Goal: Task Accomplishment & Management: Manage account settings

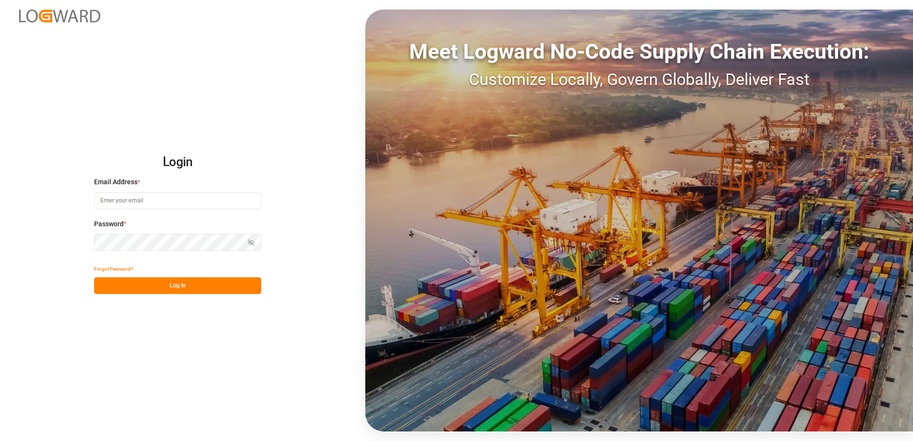
click at [123, 201] on input at bounding box center [177, 200] width 167 height 17
type input "[PERSON_NAME][EMAIL_ADDRESS][DOMAIN_NAME]"
click at [83, 242] on div "Login Email Address * [EMAIL_ADDRESS][DOMAIN_NAME] Password * Show password For…" at bounding box center [456, 220] width 913 height 441
click at [101, 283] on button "Log In" at bounding box center [177, 285] width 167 height 17
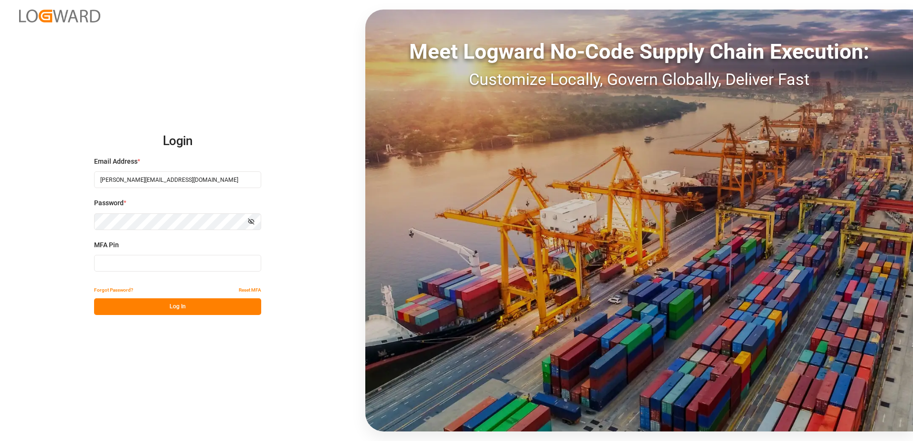
click at [123, 261] on input at bounding box center [177, 263] width 167 height 17
type input "103819"
click at [129, 309] on button "Log In" at bounding box center [177, 307] width 167 height 17
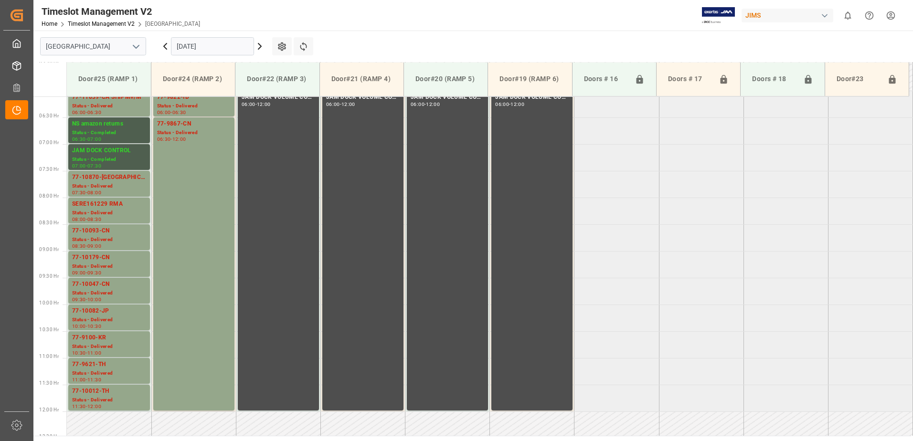
scroll to position [302, 0]
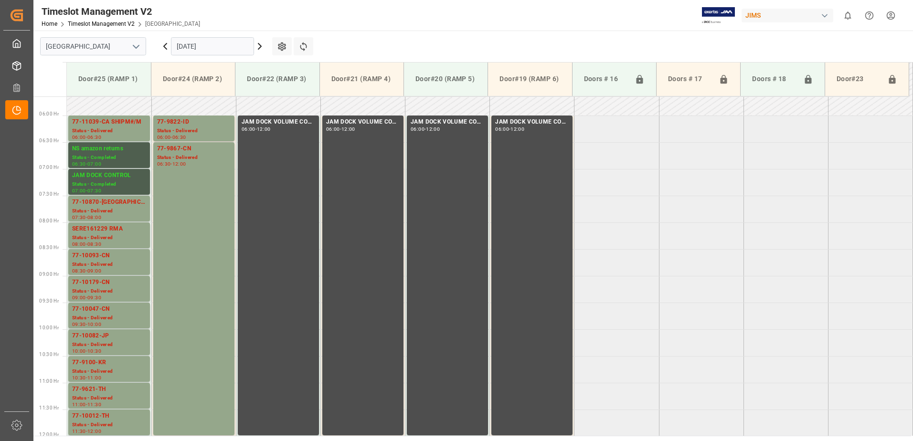
click at [229, 45] on input "[DATE]" at bounding box center [212, 46] width 83 height 18
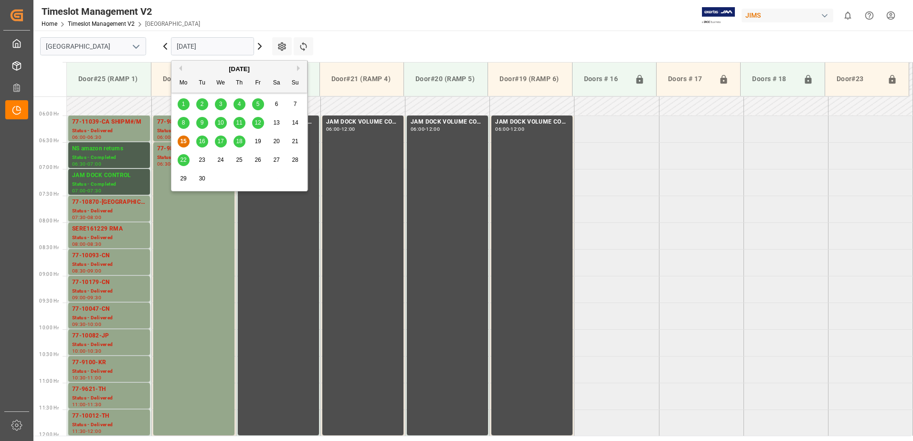
click at [200, 141] on span "16" at bounding box center [202, 141] width 6 height 7
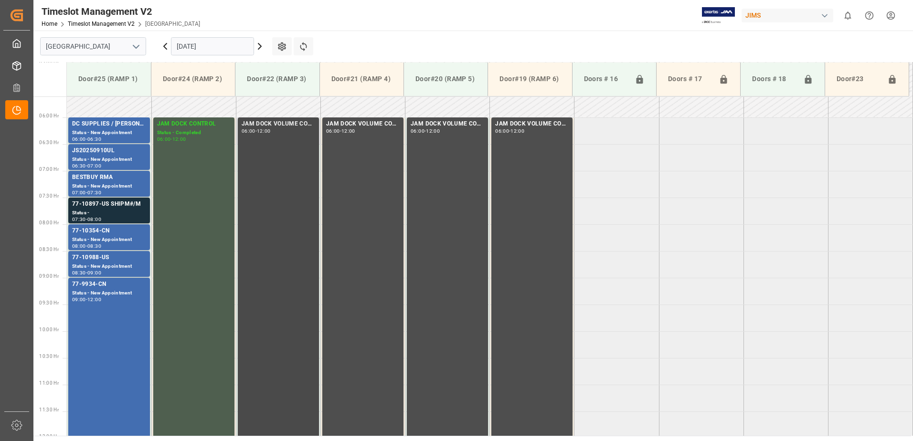
scroll to position [254, 0]
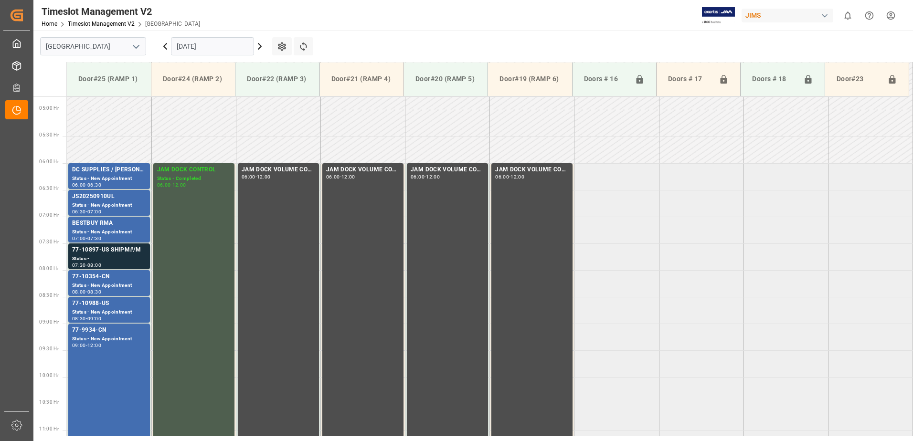
click at [260, 47] on icon at bounding box center [259, 46] width 3 height 6
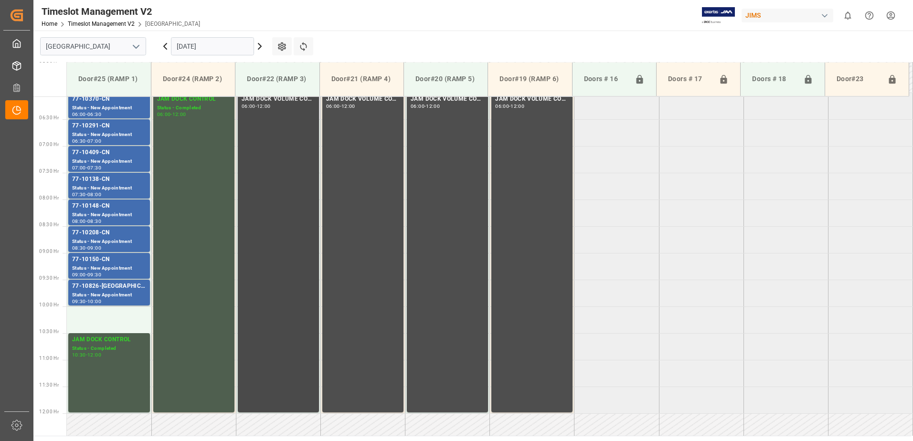
scroll to position [302, 0]
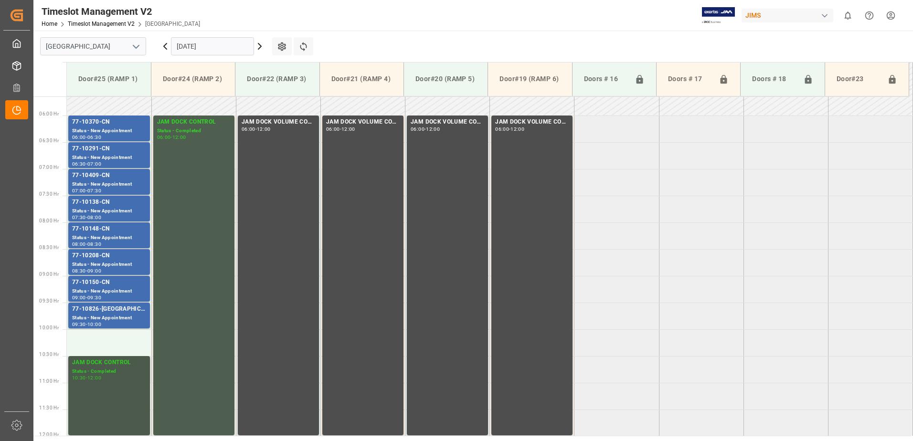
click at [106, 381] on div "10:30 - 12:00" at bounding box center [109, 378] width 74 height 5
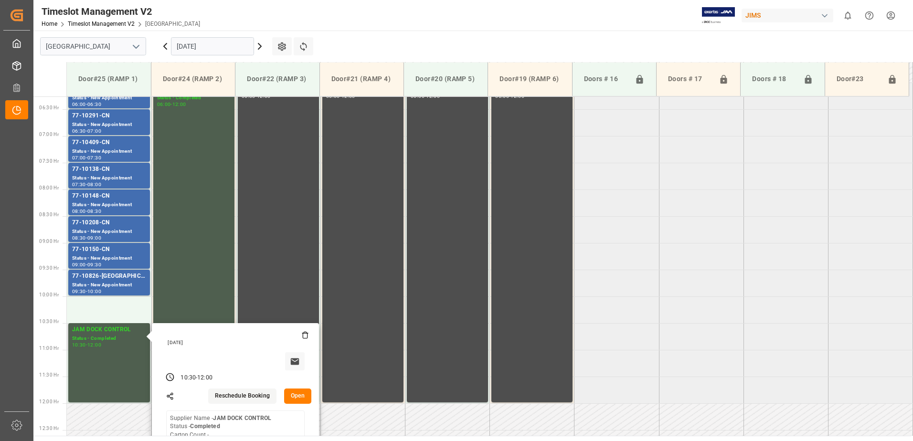
scroll to position [350, 0]
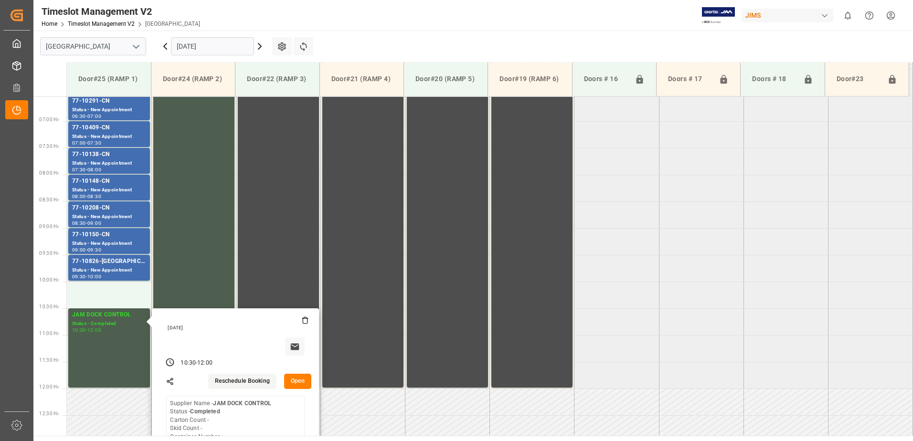
click at [301, 380] on button "Open" at bounding box center [298, 381] width 28 height 15
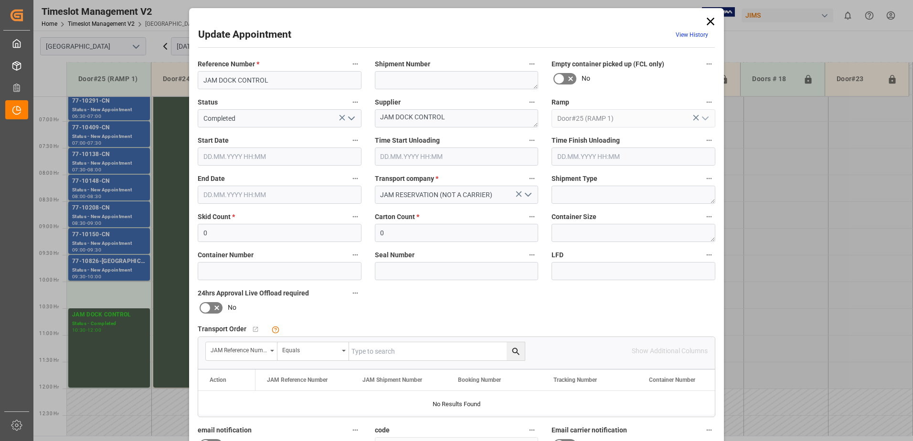
type input "[DATE] 10:30"
type input "[DATE] 12:00"
type input "[DATE] 12:55"
click at [285, 159] on input "[DATE] 10:30" at bounding box center [280, 157] width 164 height 18
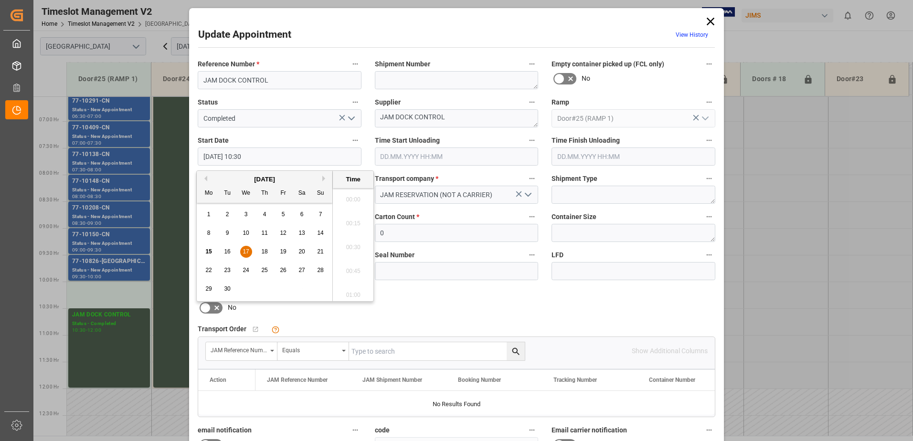
scroll to position [959, 0]
drag, startPoint x: 245, startPoint y: 252, endPoint x: 255, endPoint y: 251, distance: 10.6
click at [245, 252] on span "17" at bounding box center [246, 251] width 6 height 7
click at [353, 196] on li "10:00" at bounding box center [353, 197] width 41 height 24
type input "[DATE] 10:00"
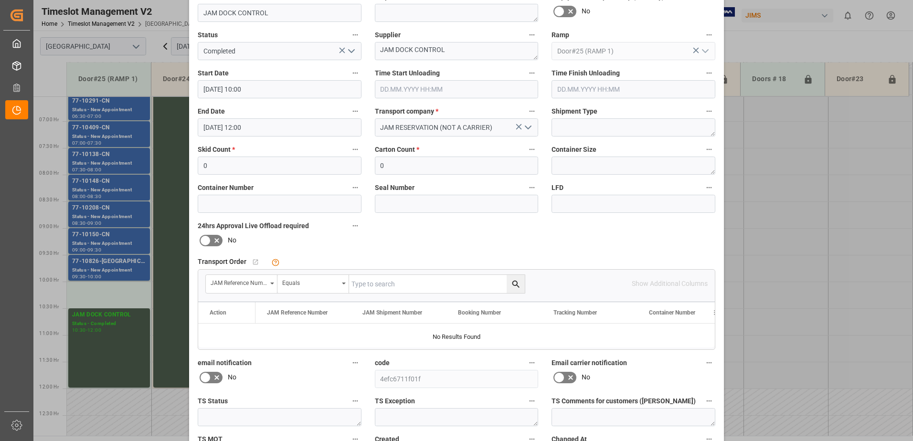
scroll to position [139, 0]
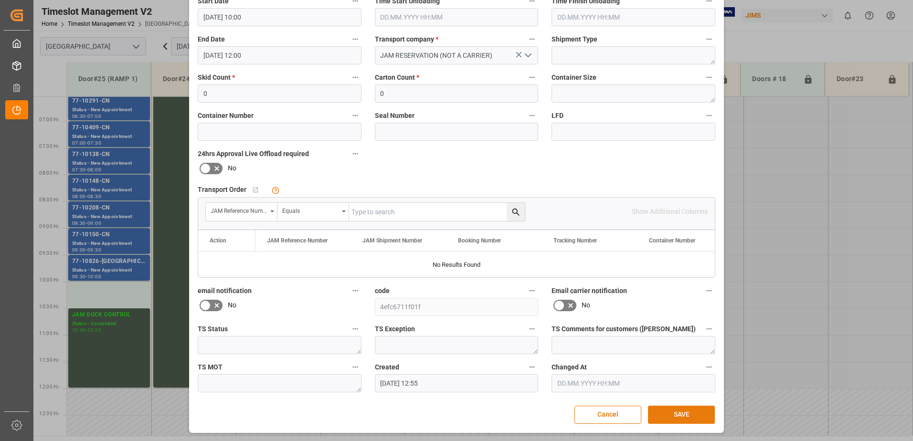
click at [679, 413] on button "SAVE" at bounding box center [681, 415] width 67 height 18
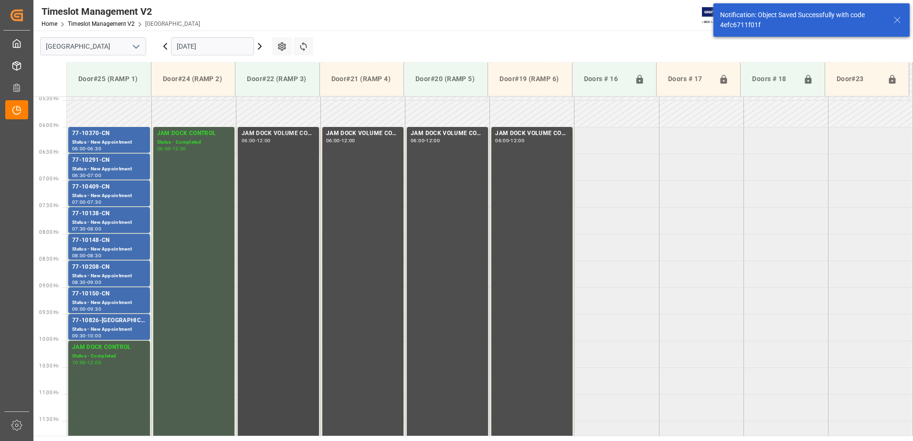
scroll to position [285, 0]
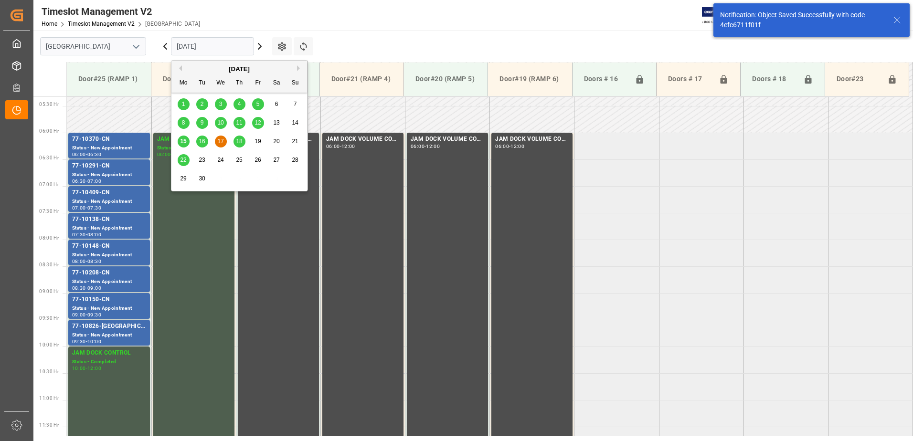
click at [219, 48] on input "[DATE]" at bounding box center [212, 46] width 83 height 18
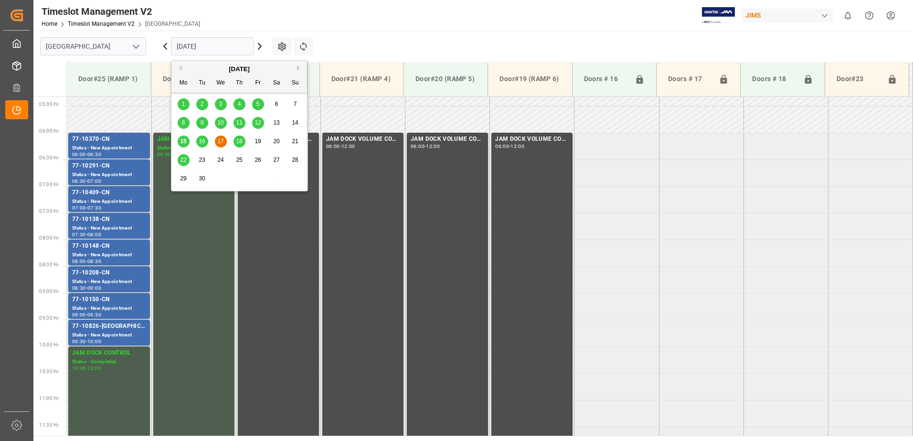
click at [240, 141] on span "18" at bounding box center [239, 141] width 6 height 7
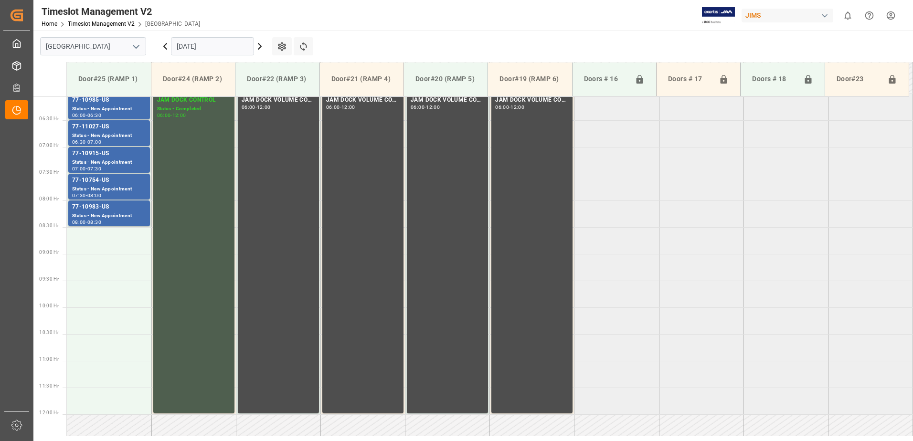
scroll to position [254, 0]
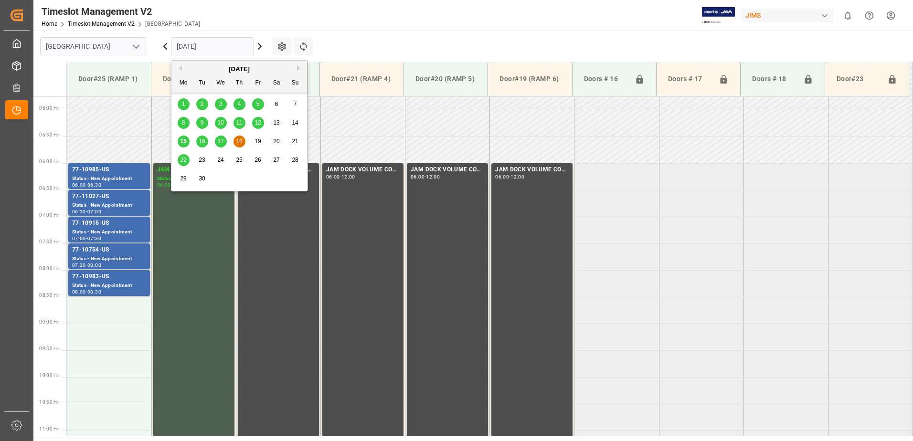
click at [213, 46] on input "[DATE]" at bounding box center [212, 46] width 83 height 18
click at [205, 142] on span "16" at bounding box center [202, 141] width 6 height 7
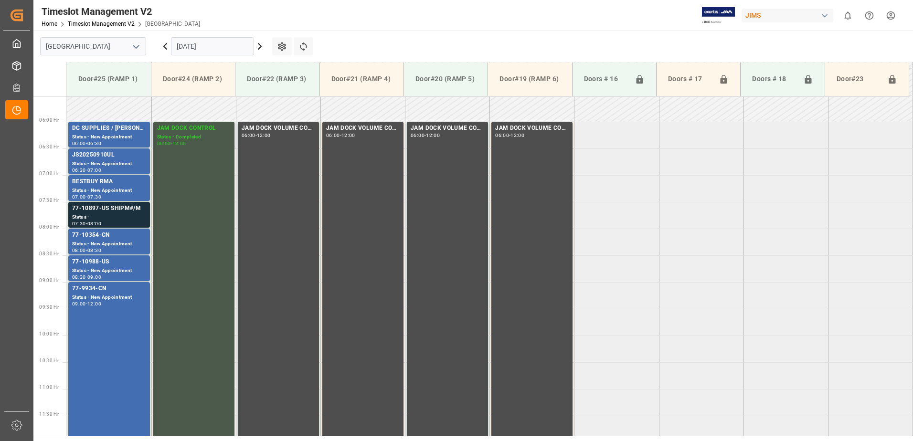
scroll to position [295, 0]
click at [119, 219] on div "Status -" at bounding box center [109, 218] width 74 height 8
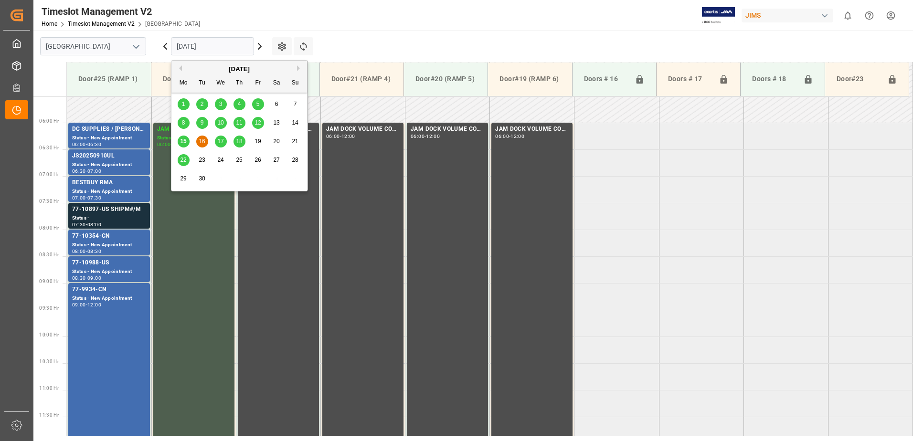
click at [225, 47] on input "[DATE]" at bounding box center [212, 46] width 83 height 18
click at [222, 141] on span "17" at bounding box center [220, 141] width 6 height 7
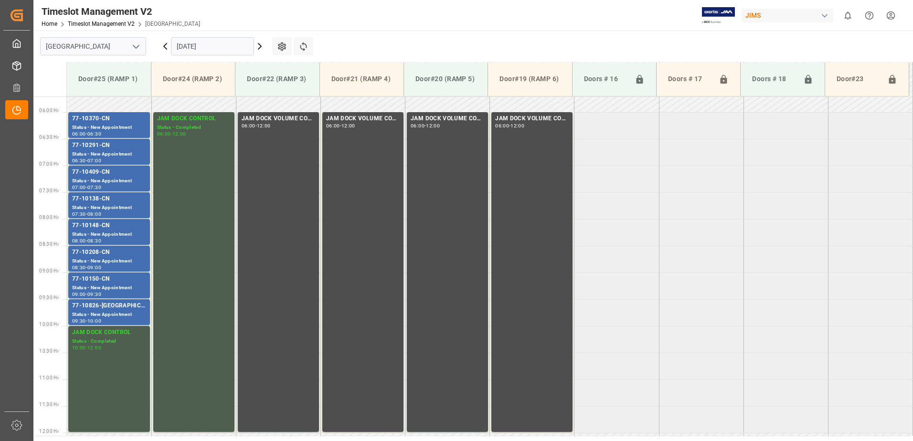
scroll to position [302, 0]
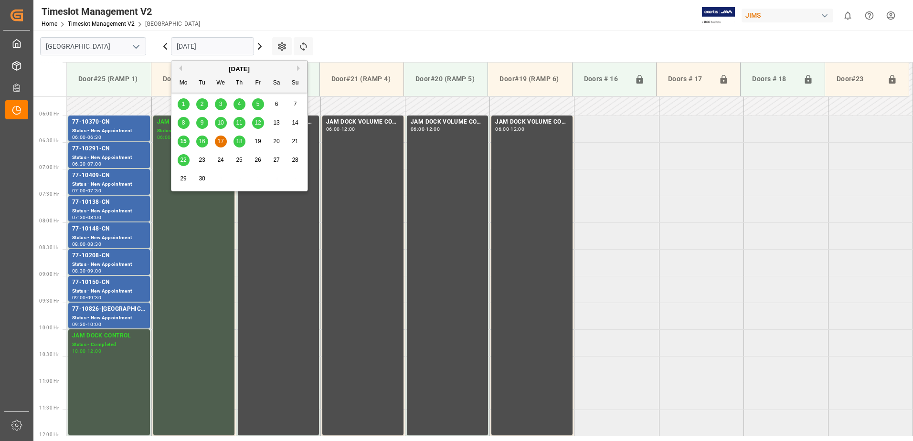
click at [227, 47] on input "[DATE]" at bounding box center [212, 46] width 83 height 18
click at [239, 145] on div "18" at bounding box center [240, 141] width 12 height 11
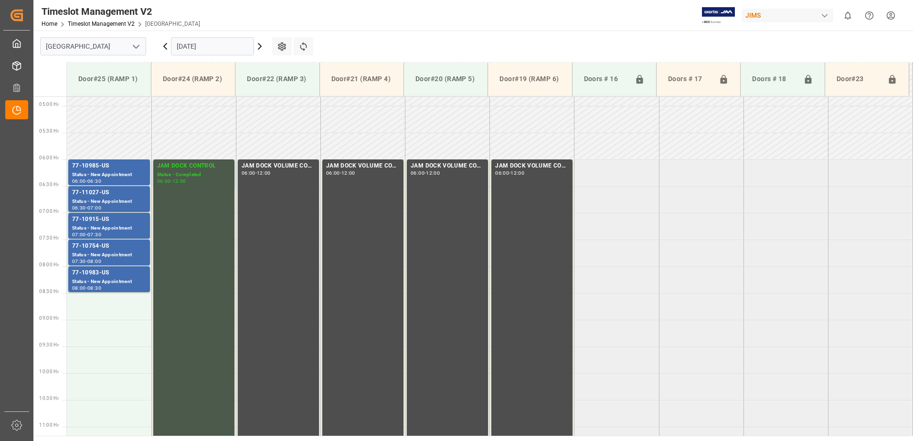
scroll to position [254, 0]
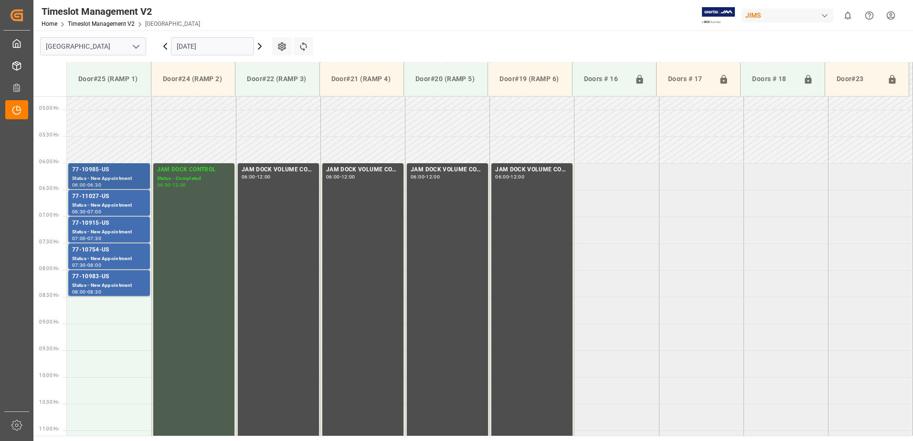
click at [119, 173] on div "77-10985-US" at bounding box center [109, 170] width 74 height 10
click at [122, 193] on div "77-11027-US" at bounding box center [109, 197] width 74 height 10
click at [103, 226] on div "77-10915-US" at bounding box center [109, 224] width 74 height 10
click at [111, 253] on div "77-10754-US" at bounding box center [109, 250] width 74 height 10
click at [109, 281] on div "77-10983-US" at bounding box center [109, 277] width 74 height 10
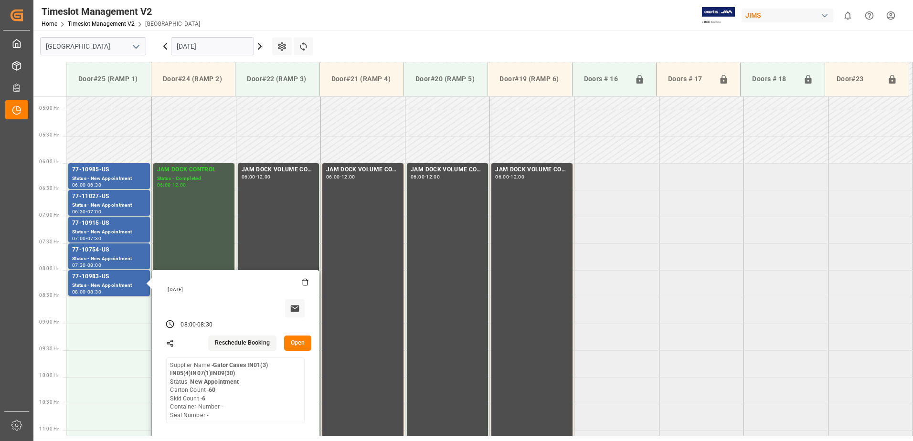
click at [216, 44] on input "[DATE]" at bounding box center [212, 46] width 83 height 18
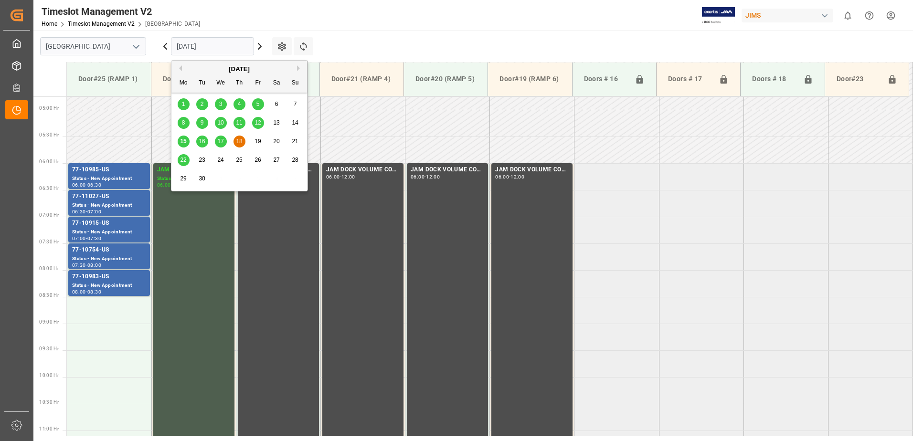
click at [204, 143] on span "16" at bounding box center [202, 141] width 6 height 7
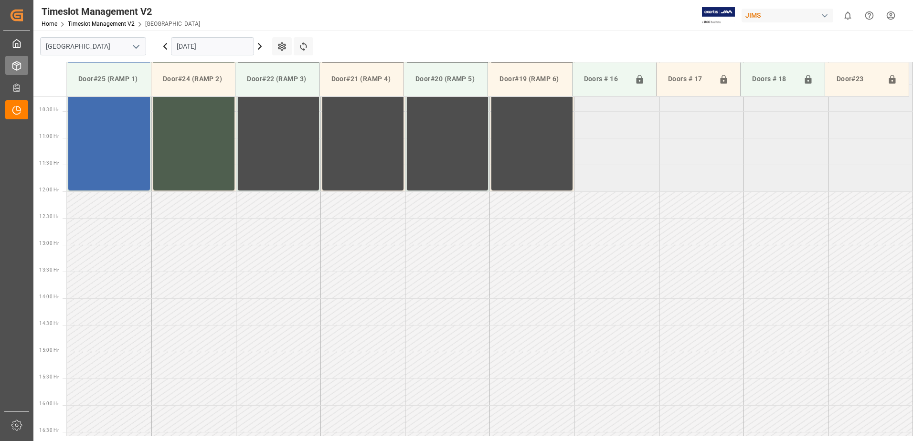
scroll to position [636, 0]
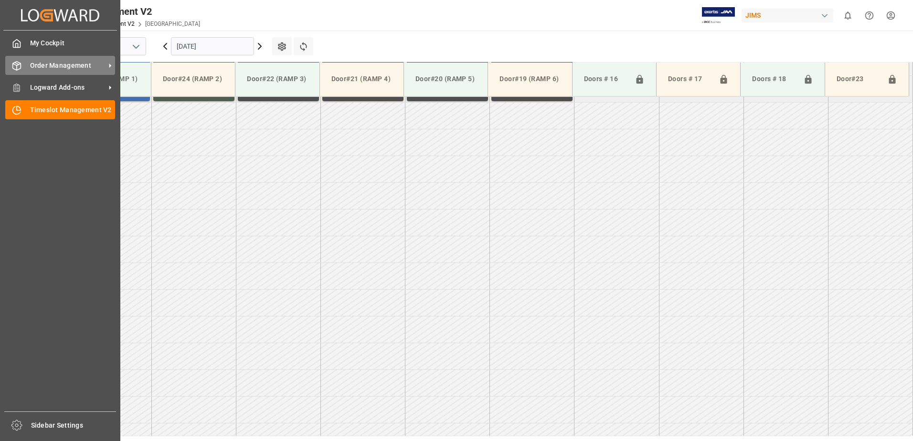
click at [26, 66] on div "Order Management Order Management" at bounding box center [60, 65] width 110 height 19
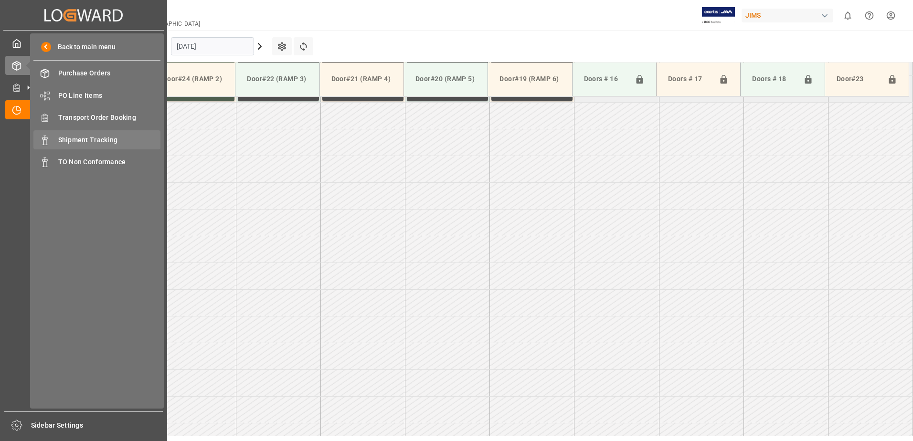
click at [73, 143] on span "Shipment Tracking" at bounding box center [109, 140] width 103 height 10
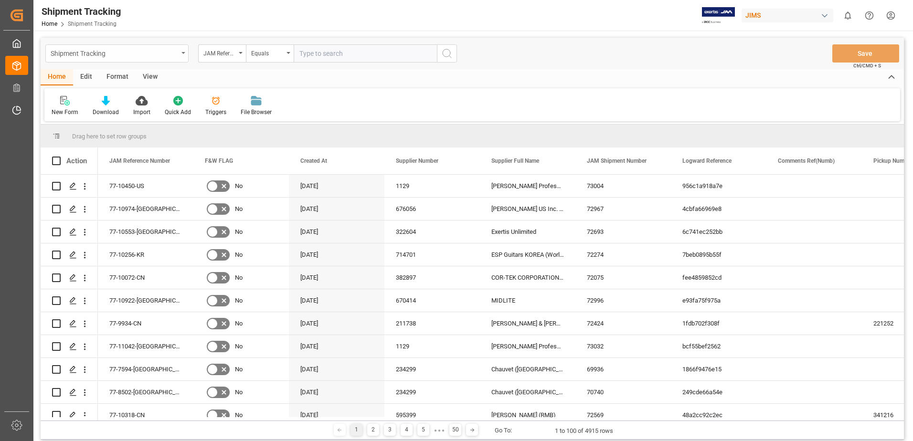
click at [185, 52] on div "Shipment Tracking" at bounding box center [116, 53] width 143 height 18
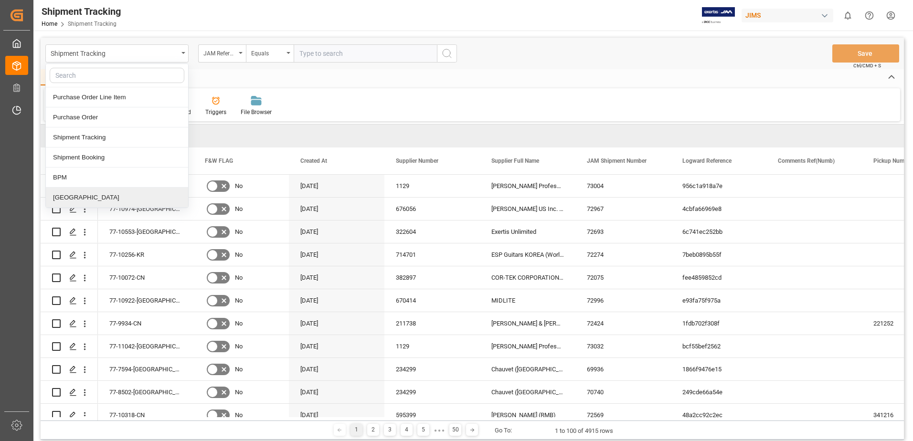
click at [72, 195] on div "[GEOGRAPHIC_DATA]" at bounding box center [117, 198] width 142 height 20
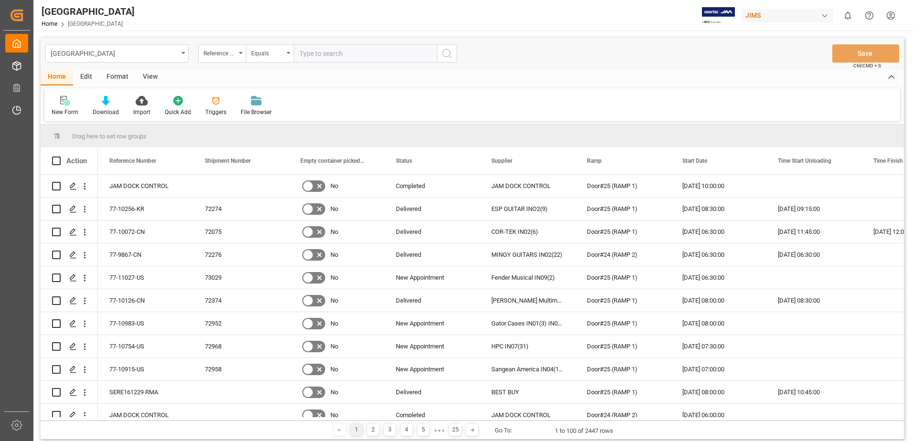
click at [151, 77] on div "View" at bounding box center [150, 77] width 29 height 16
click at [60, 108] on div "Default" at bounding box center [61, 112] width 19 height 9
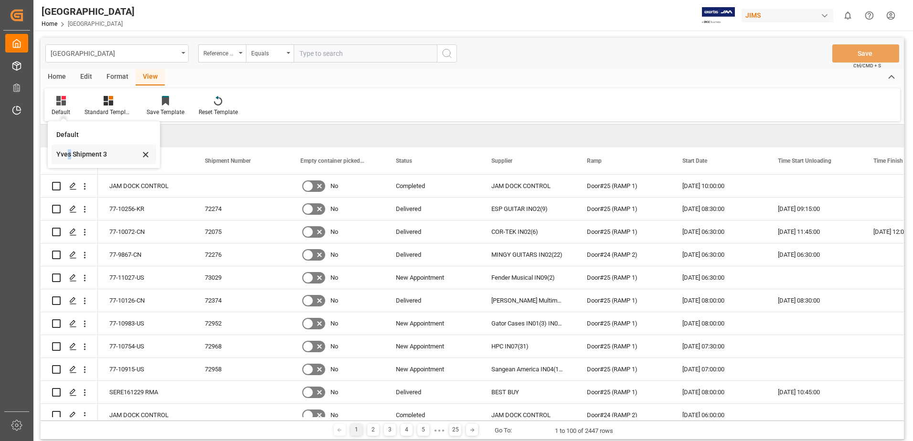
click at [69, 156] on div "Yves Shipment 3" at bounding box center [98, 154] width 84 height 10
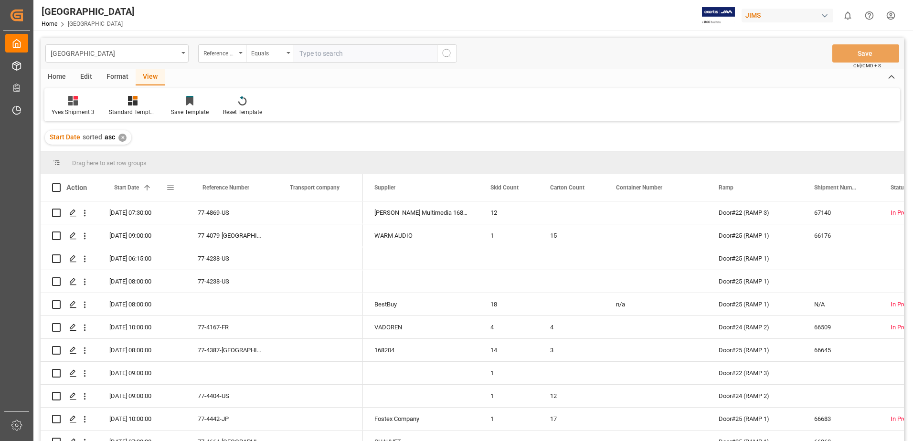
click at [171, 187] on span at bounding box center [170, 187] width 9 height 9
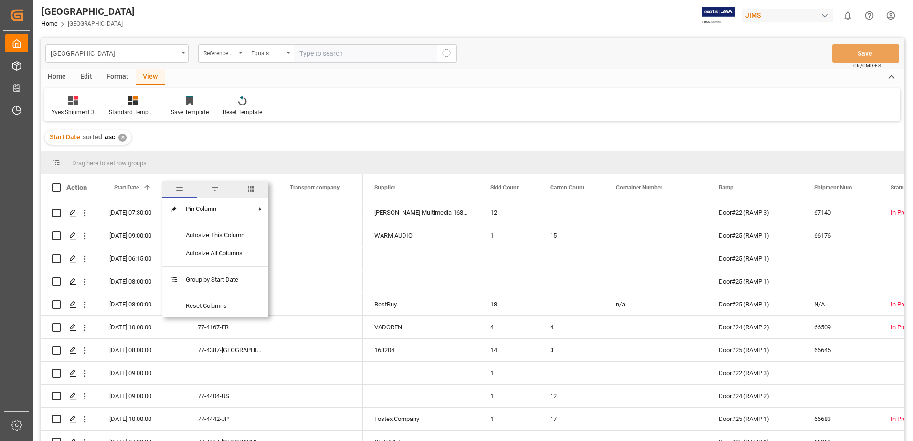
click at [214, 189] on span "filter" at bounding box center [215, 189] width 9 height 9
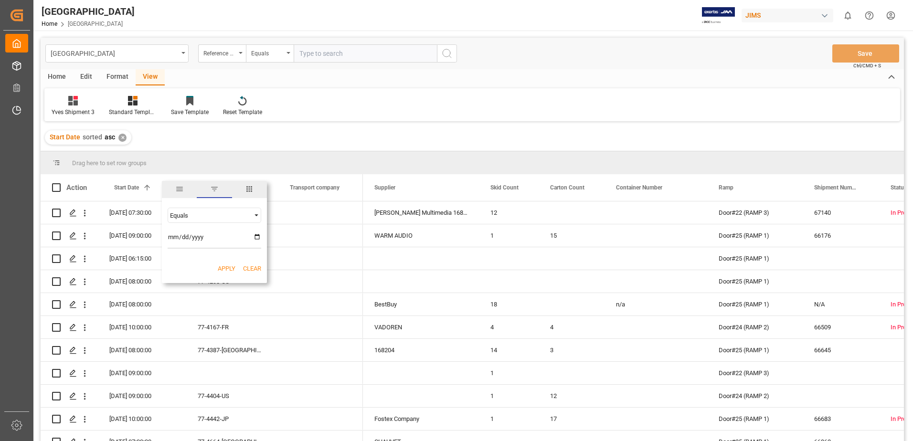
click at [258, 239] on input "date" at bounding box center [215, 239] width 94 height 19
type input "[DATE]"
click at [227, 268] on button "Apply" at bounding box center [227, 269] width 18 height 10
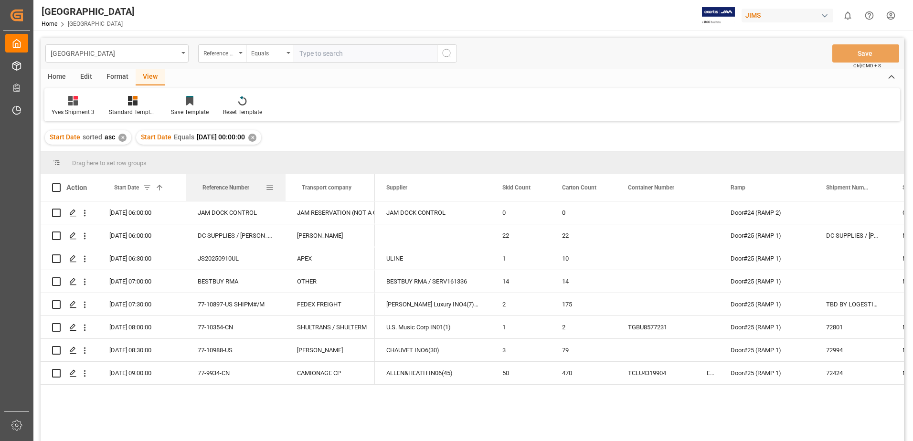
drag, startPoint x: 273, startPoint y: 186, endPoint x: 285, endPoint y: 190, distance: 12.2
click at [285, 190] on div at bounding box center [286, 187] width 4 height 27
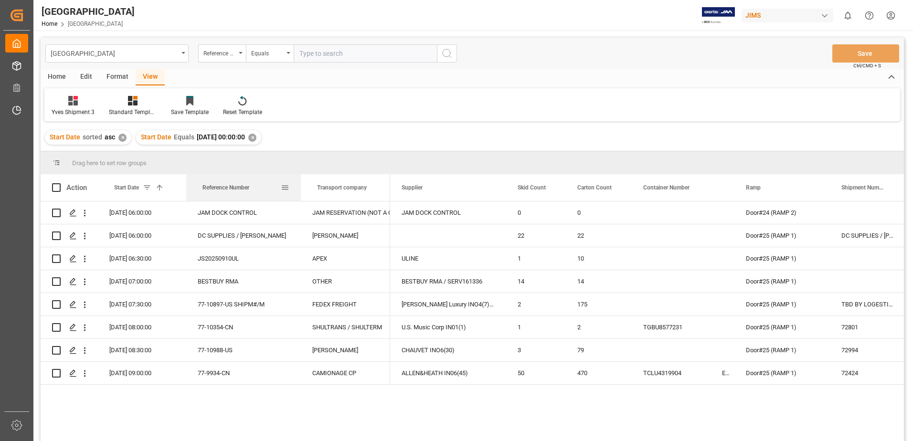
drag, startPoint x: 285, startPoint y: 190, endPoint x: 300, endPoint y: 189, distance: 15.8
click at [300, 189] on div at bounding box center [301, 187] width 4 height 27
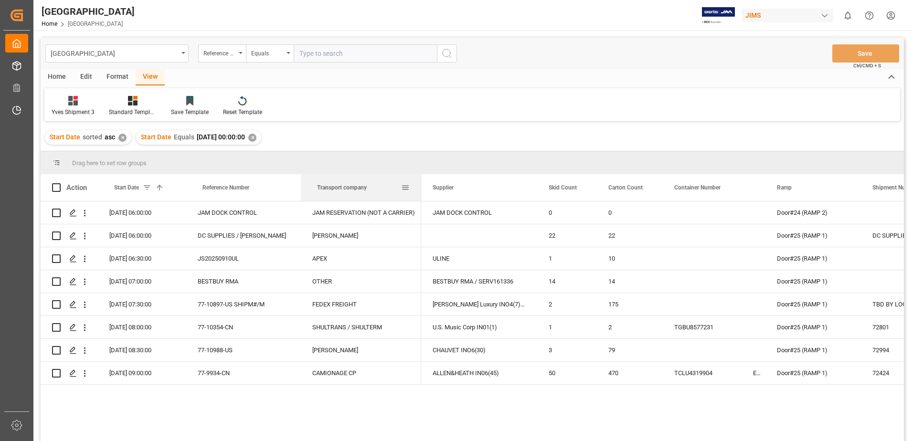
drag, startPoint x: 388, startPoint y: 186, endPoint x: 419, endPoint y: 186, distance: 31.0
click at [419, 186] on div at bounding box center [421, 187] width 4 height 27
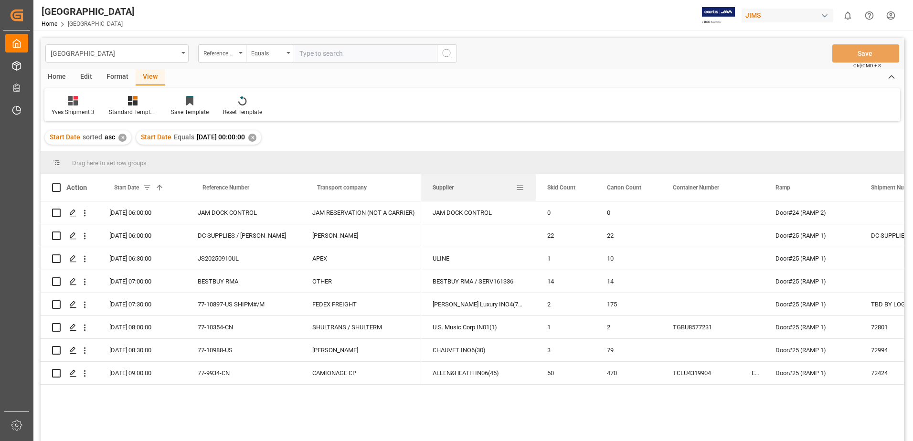
click at [535, 186] on div at bounding box center [536, 187] width 4 height 27
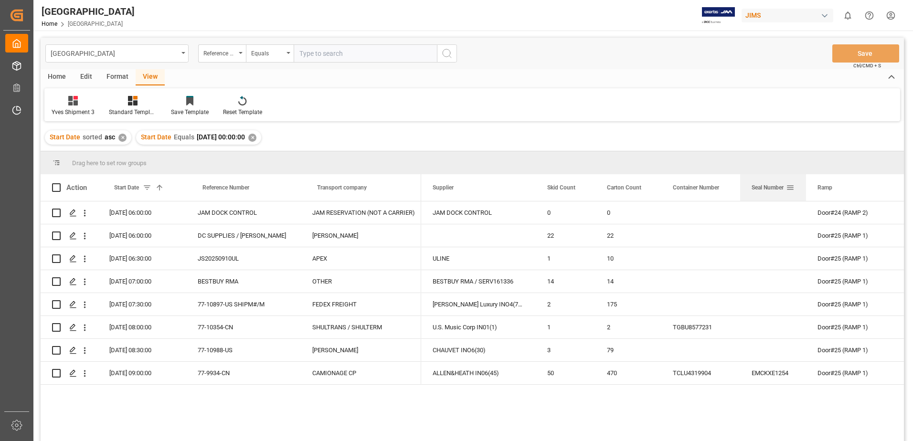
drag, startPoint x: 763, startPoint y: 187, endPoint x: 805, endPoint y: 187, distance: 42.0
click at [805, 187] on div at bounding box center [806, 187] width 4 height 27
click at [57, 189] on span at bounding box center [56, 187] width 9 height 9
click at [59, 183] on input "checkbox" at bounding box center [59, 183] width 0 height 0
checkbox input "true"
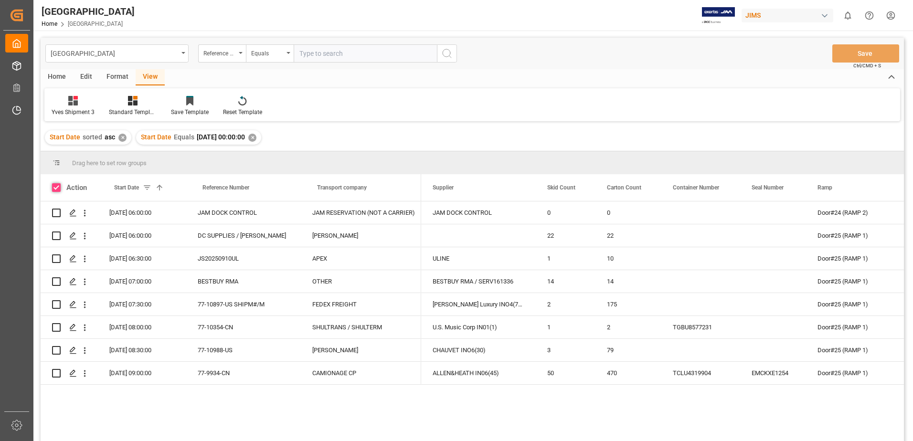
checkbox input "true"
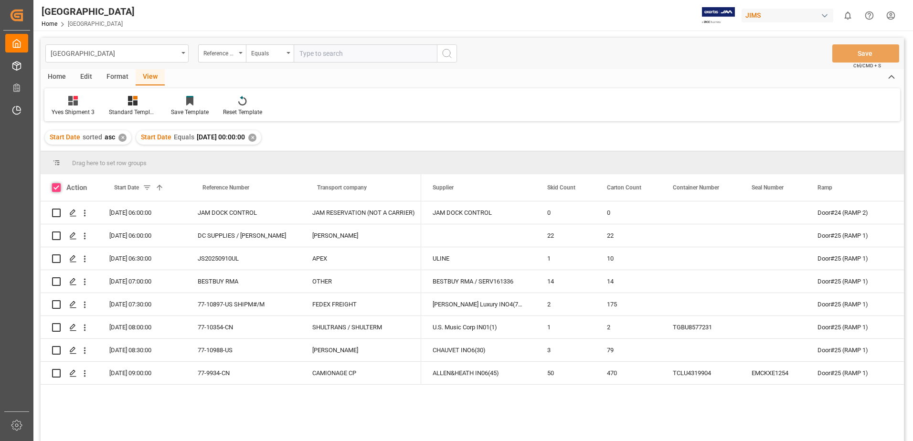
checkbox input "true"
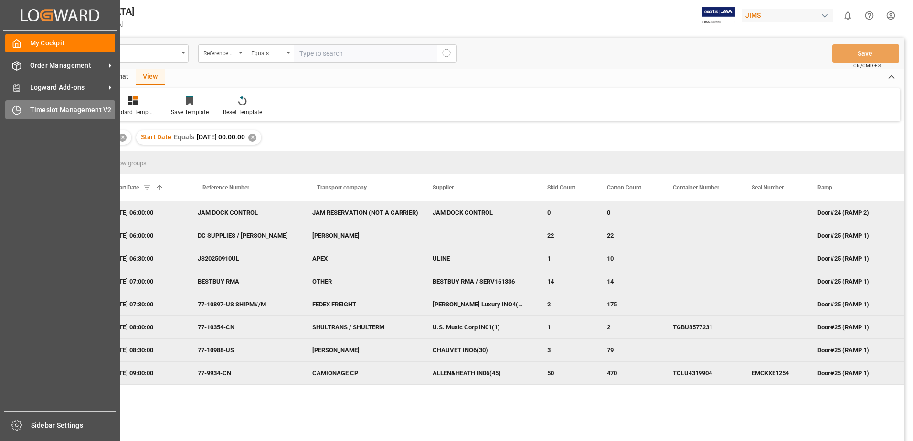
click at [23, 109] on div "Timeslot Management V2 Timeslot Management V2" at bounding box center [60, 109] width 110 height 19
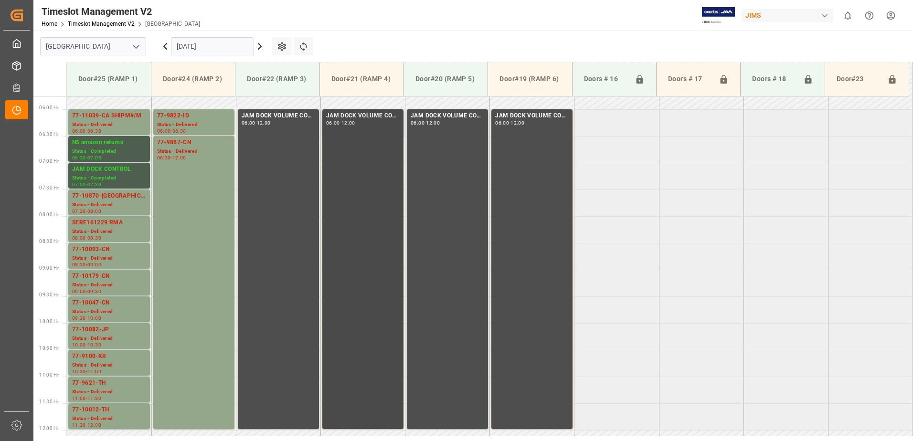
scroll to position [302, 0]
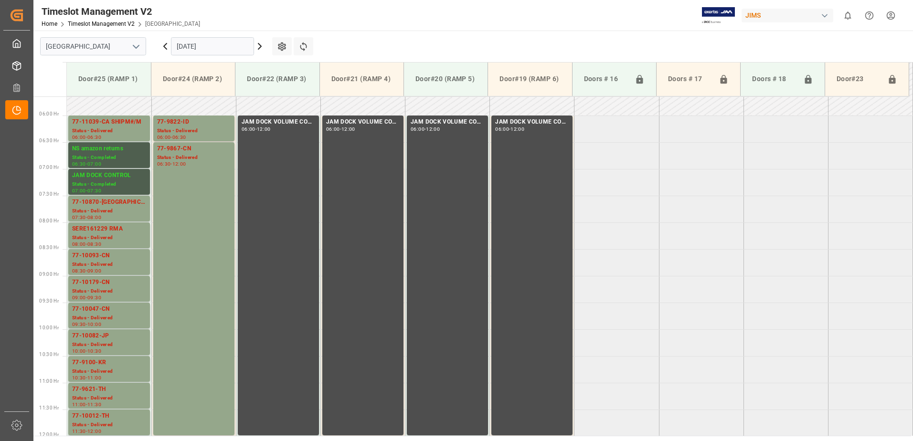
click at [213, 47] on input "[DATE]" at bounding box center [212, 46] width 83 height 18
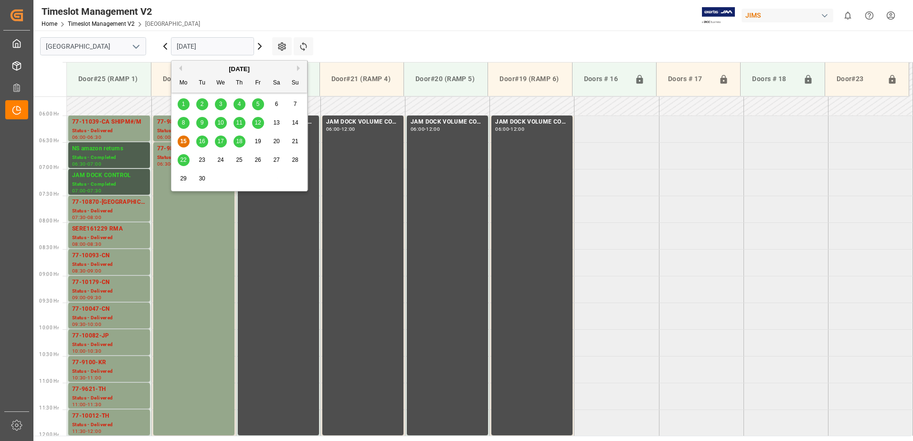
click at [204, 142] on span "16" at bounding box center [202, 141] width 6 height 7
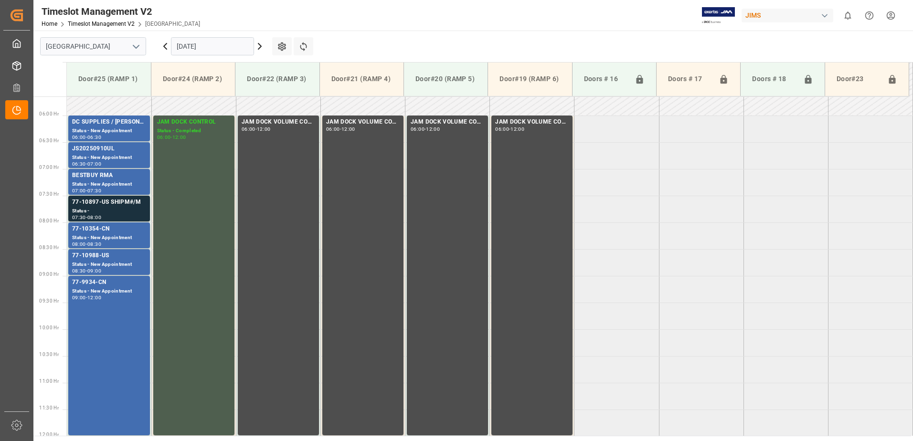
click at [213, 47] on input "[DATE]" at bounding box center [212, 46] width 83 height 18
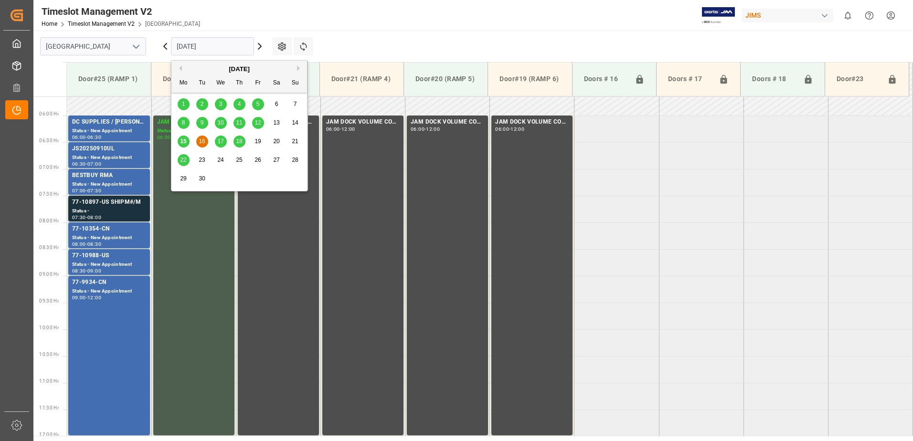
click at [240, 123] on span "11" at bounding box center [239, 122] width 6 height 7
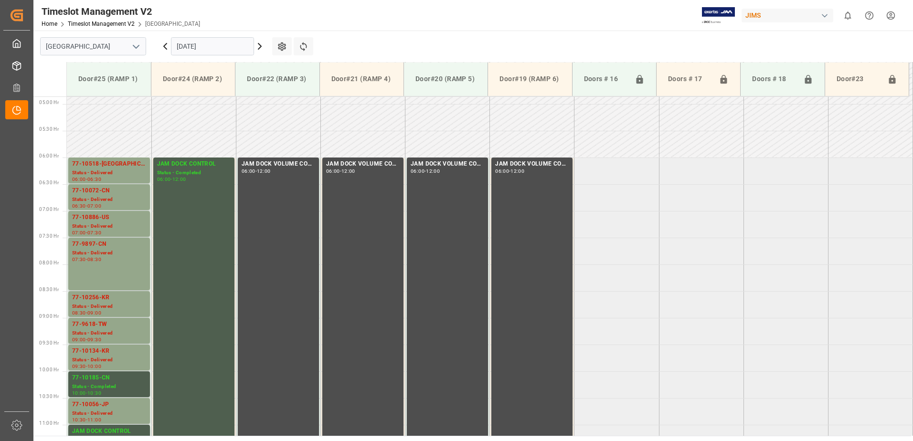
scroll to position [308, 0]
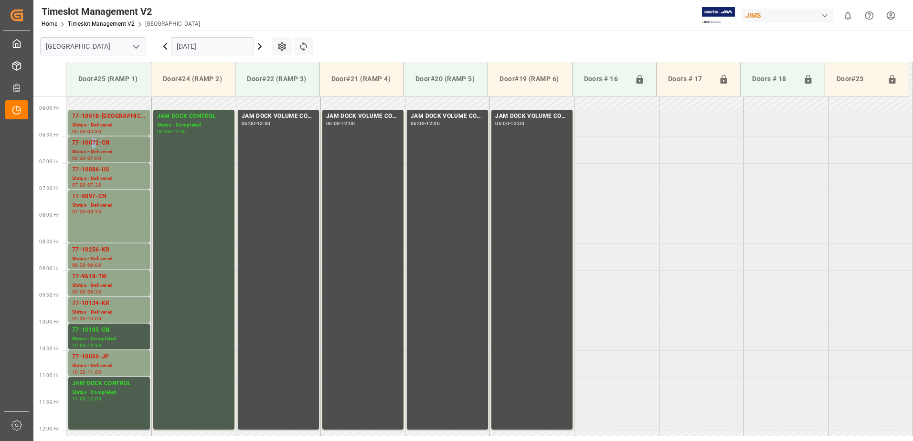
click at [94, 145] on div "77-10072-CN" at bounding box center [109, 144] width 74 height 10
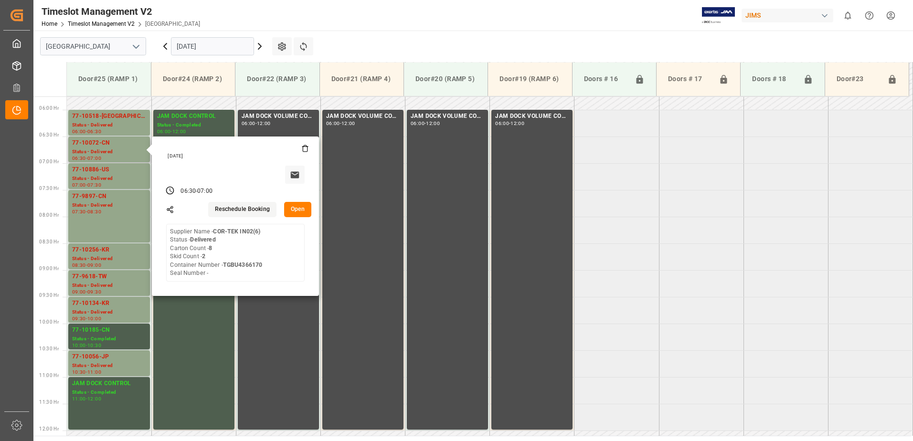
click at [301, 208] on button "Open" at bounding box center [298, 209] width 28 height 15
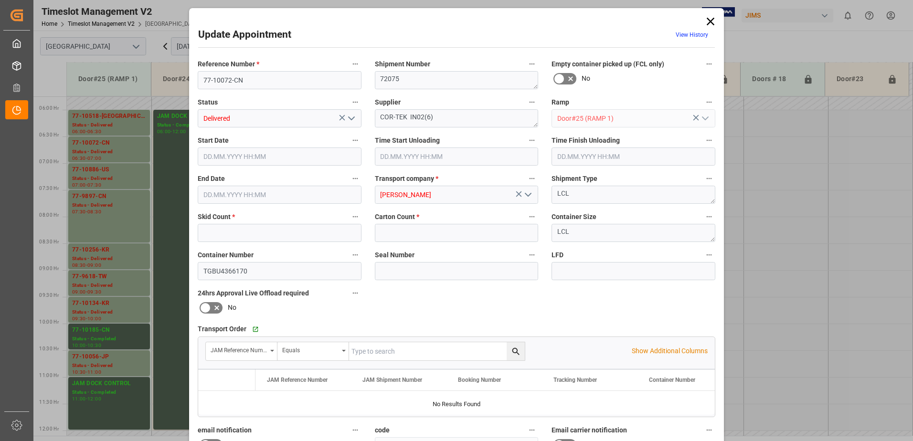
type input "2"
type input "8"
type input "[DATE] 06:30"
type input "[DATE] 11:45"
type input "[DATE] 12:00"
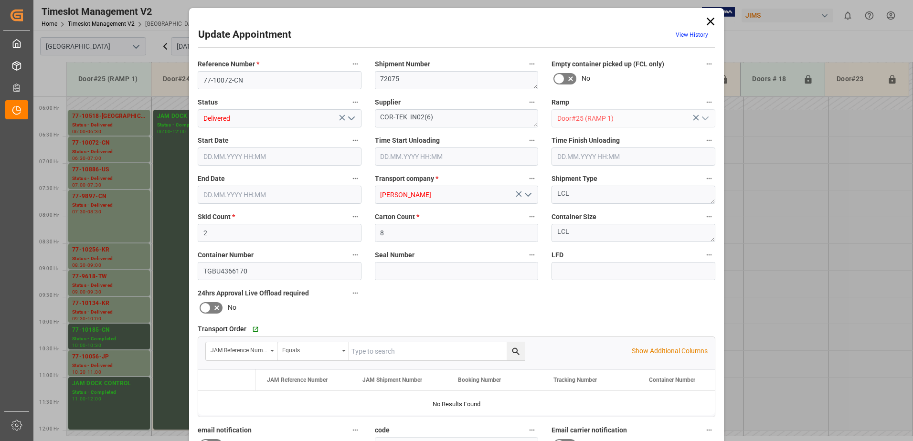
type input "[DATE] 07:00"
type input "[DATE] 12:23"
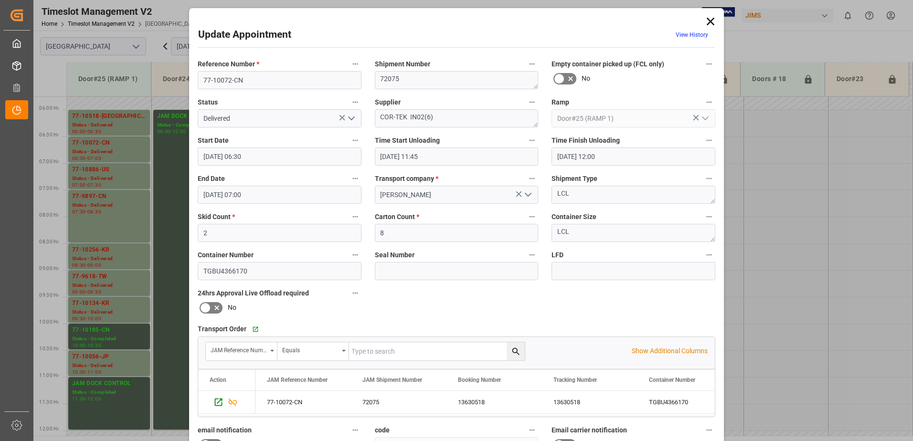
click at [350, 118] on icon "open menu" at bounding box center [351, 118] width 11 height 11
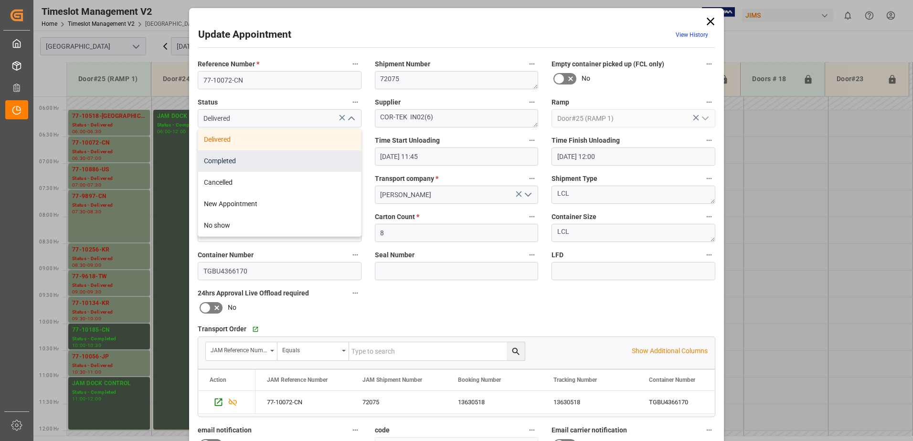
click at [299, 162] on div "Completed" at bounding box center [279, 160] width 163 height 21
type input "Completed"
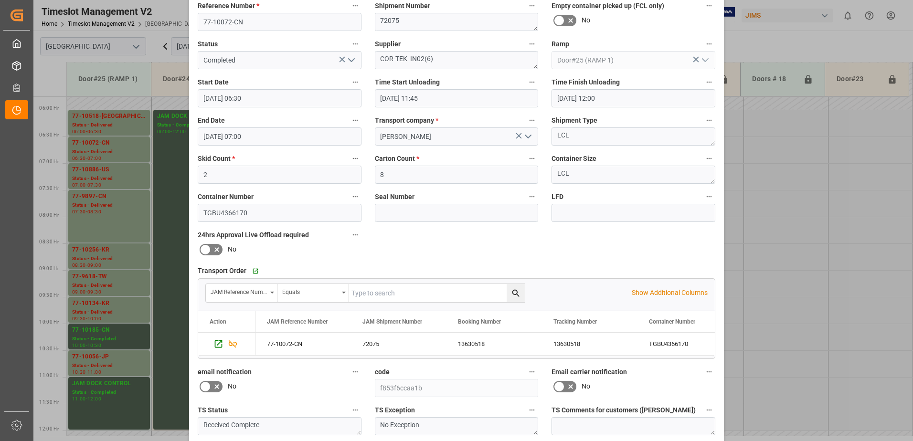
scroll to position [139, 0]
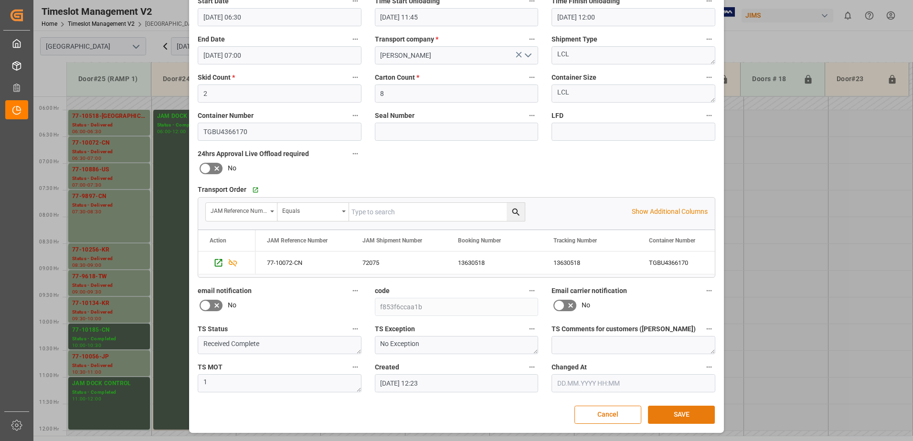
click at [677, 415] on button "SAVE" at bounding box center [681, 415] width 67 height 18
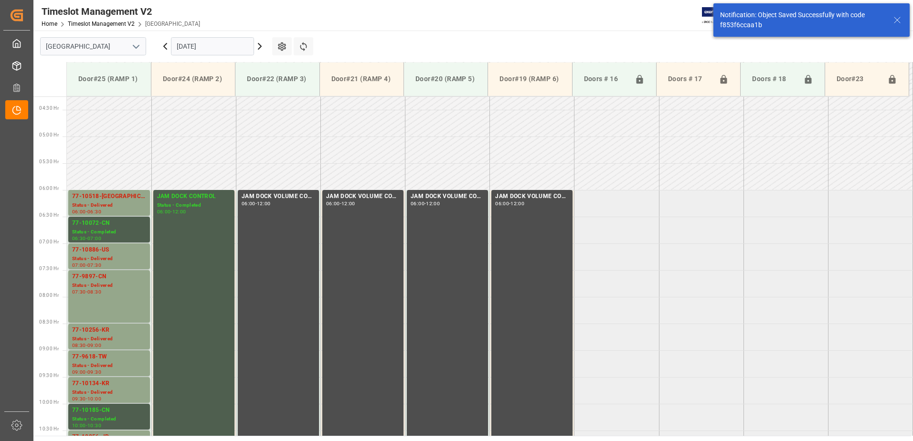
scroll to position [228, 0]
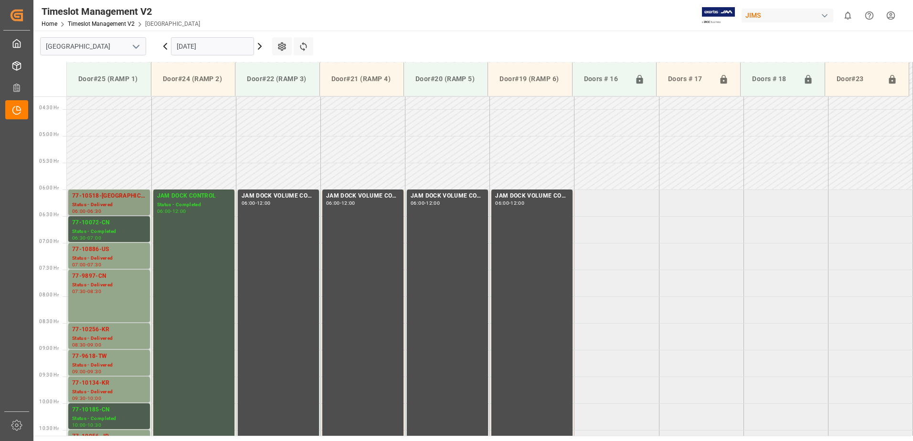
click at [102, 201] on div "77-10518-[GEOGRAPHIC_DATA]" at bounding box center [109, 197] width 74 height 10
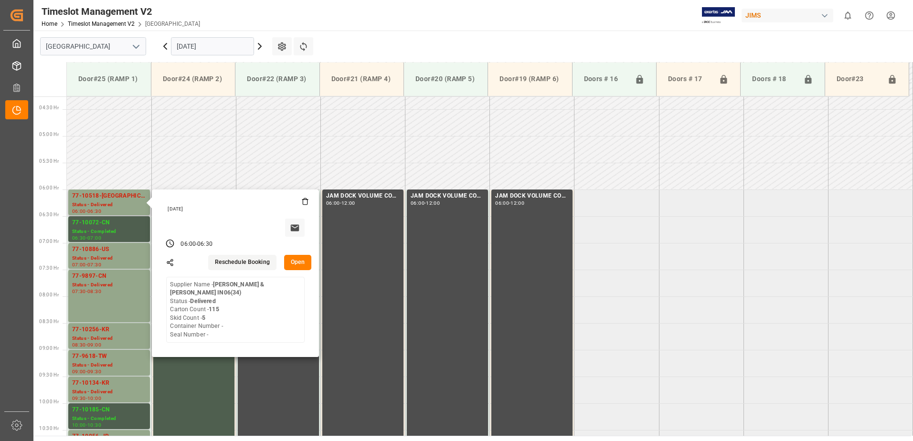
click at [298, 262] on button "Open" at bounding box center [298, 262] width 28 height 15
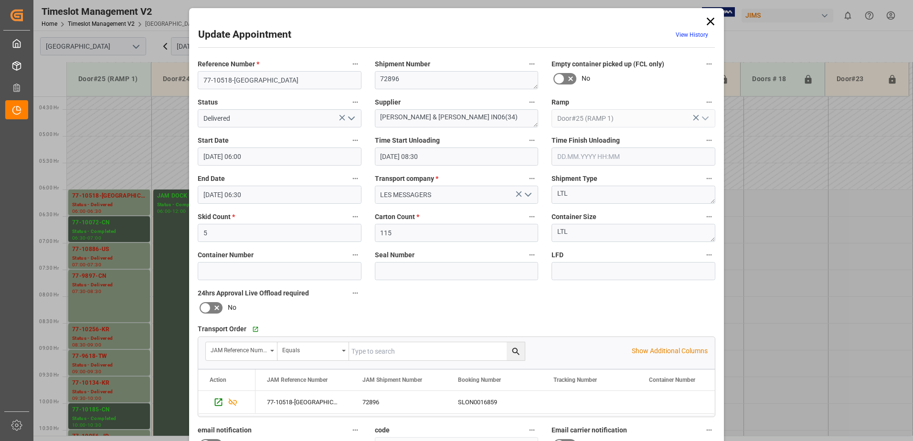
click at [349, 117] on icon "open menu" at bounding box center [351, 118] width 11 height 11
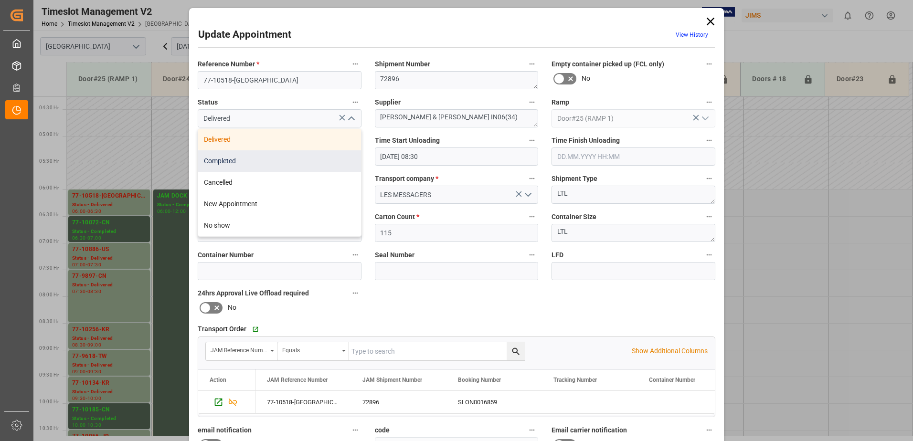
click at [302, 162] on div "Completed" at bounding box center [279, 160] width 163 height 21
type input "Completed"
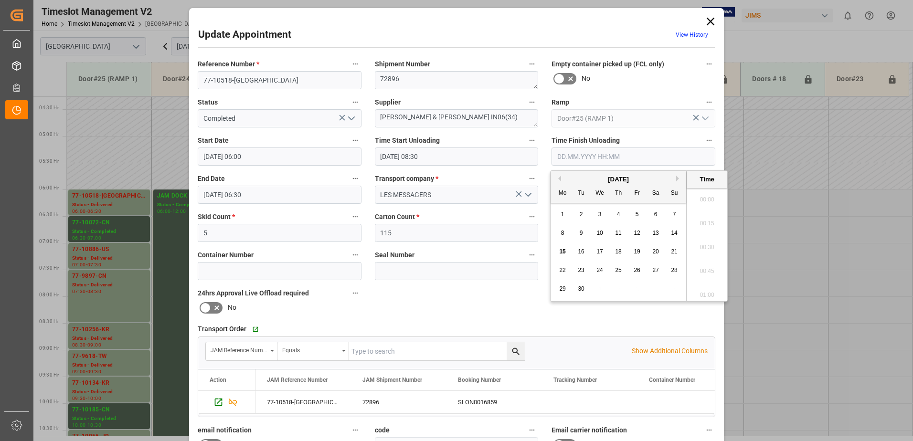
click at [583, 156] on input "text" at bounding box center [634, 157] width 164 height 18
click at [620, 235] on span "11" at bounding box center [618, 233] width 6 height 7
click at [705, 243] on li "09:15" at bounding box center [707, 245] width 41 height 24
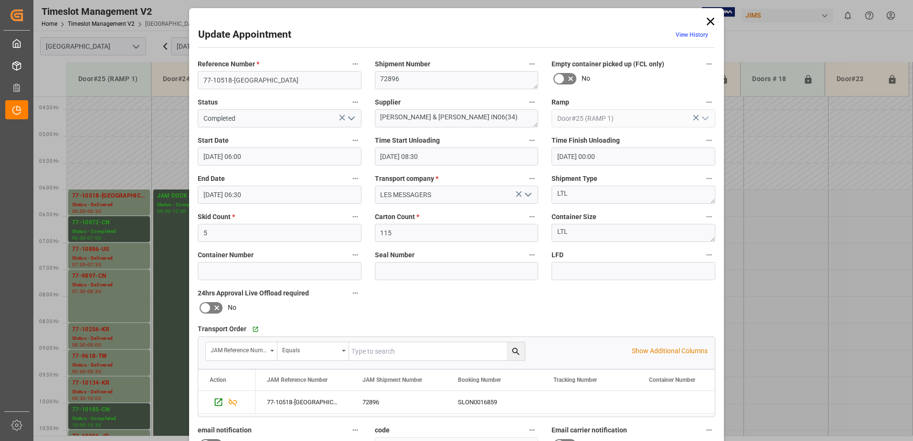
type input "[DATE] 09:15"
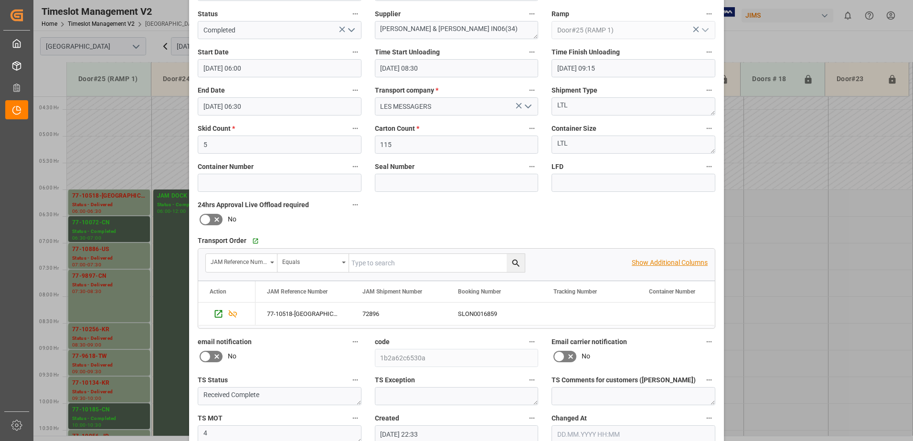
scroll to position [139, 0]
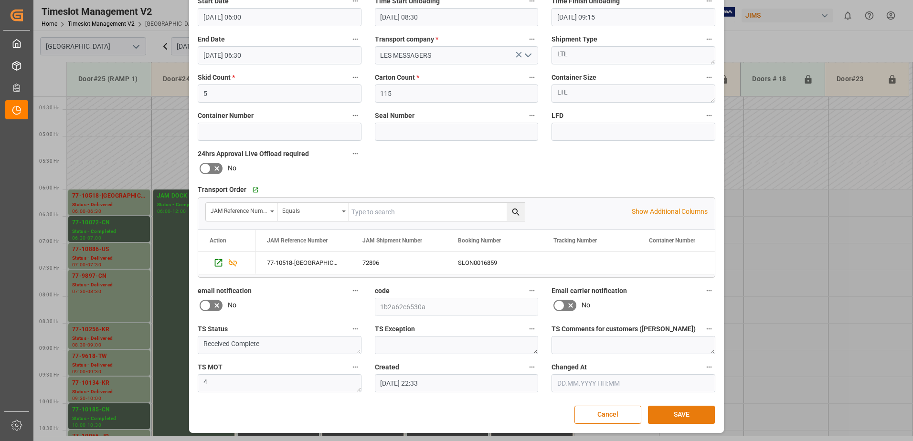
click at [681, 415] on button "SAVE" at bounding box center [681, 415] width 67 height 18
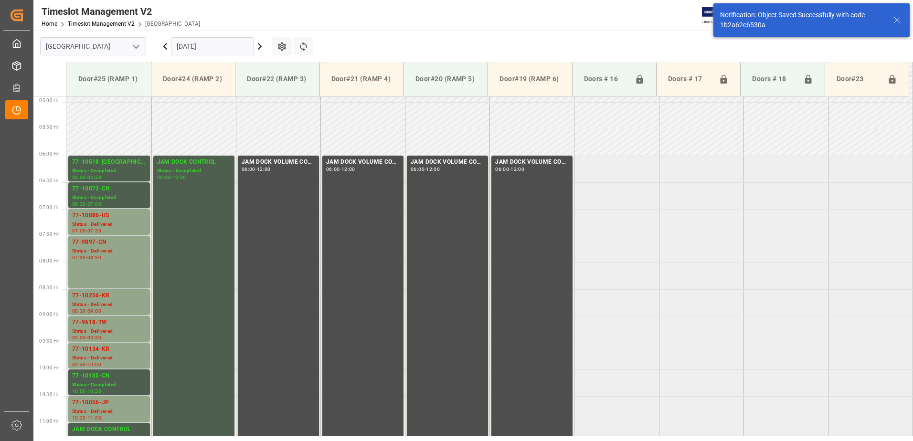
scroll to position [309, 0]
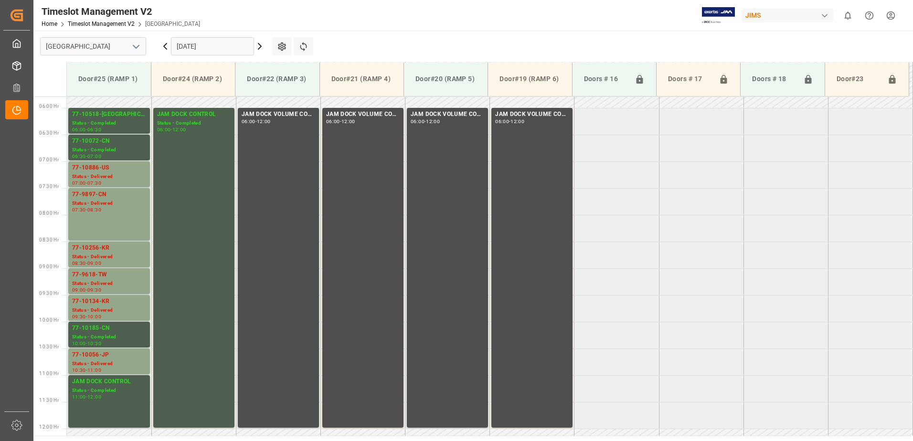
click at [166, 46] on icon at bounding box center [165, 46] width 11 height 11
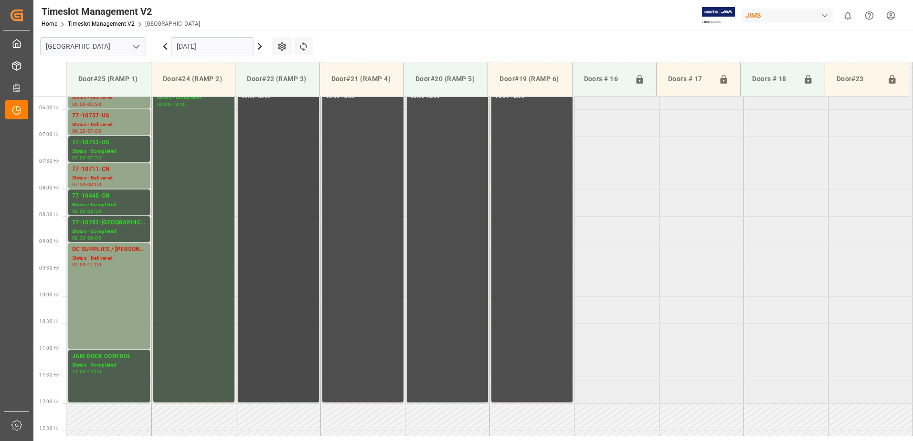
scroll to position [308, 0]
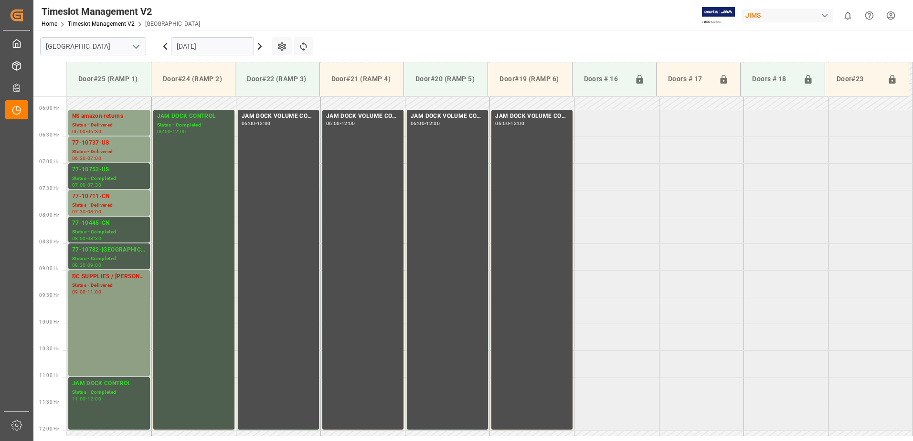
click at [100, 306] on div "DC SUPPLIES / [PERSON_NAME] Status - Delivered 09:00 - 11:00" at bounding box center [109, 323] width 74 height 102
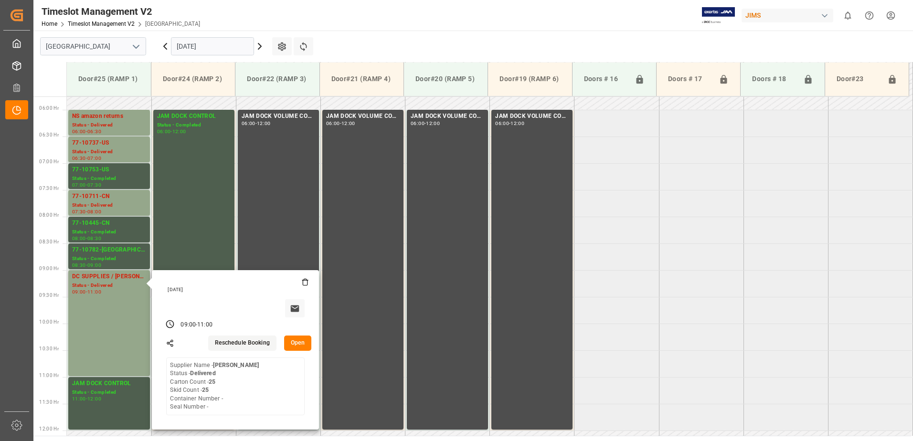
click at [299, 343] on button "Open" at bounding box center [298, 343] width 28 height 15
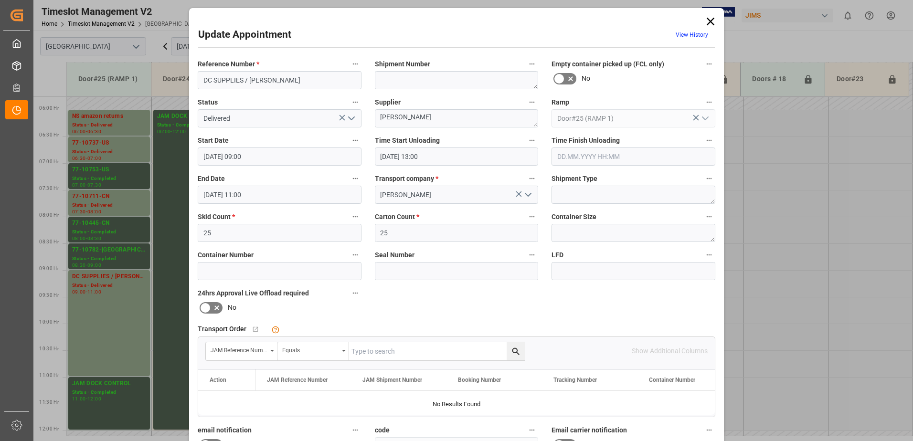
click at [351, 119] on icon "open menu" at bounding box center [351, 118] width 11 height 11
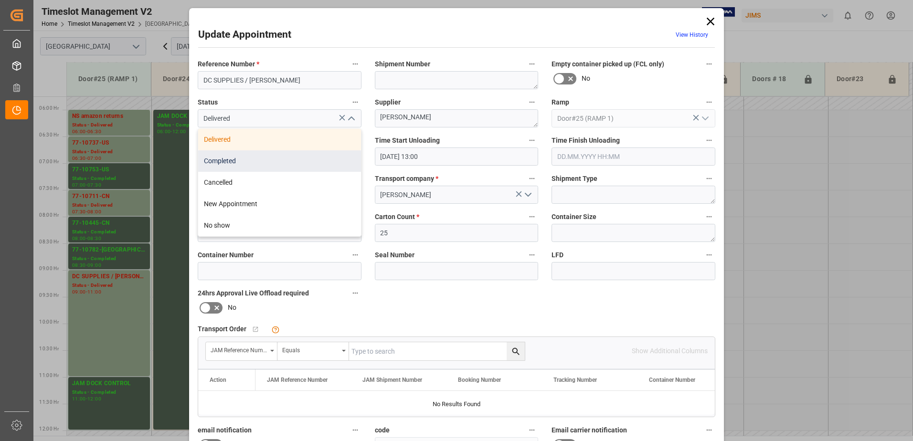
click at [261, 159] on div "Completed" at bounding box center [279, 160] width 163 height 21
type input "Completed"
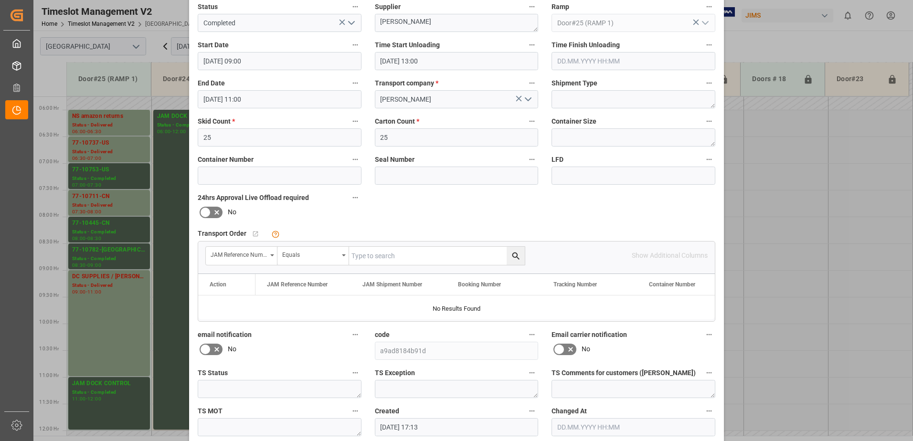
scroll to position [139, 0]
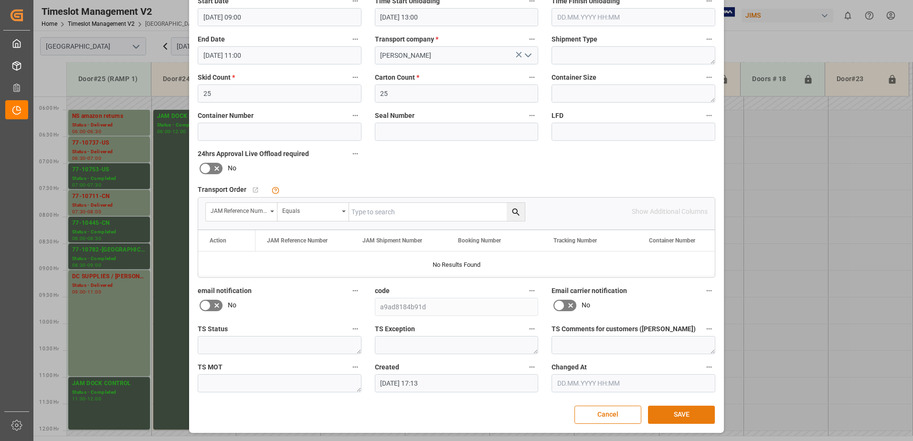
click at [674, 416] on button "SAVE" at bounding box center [681, 415] width 67 height 18
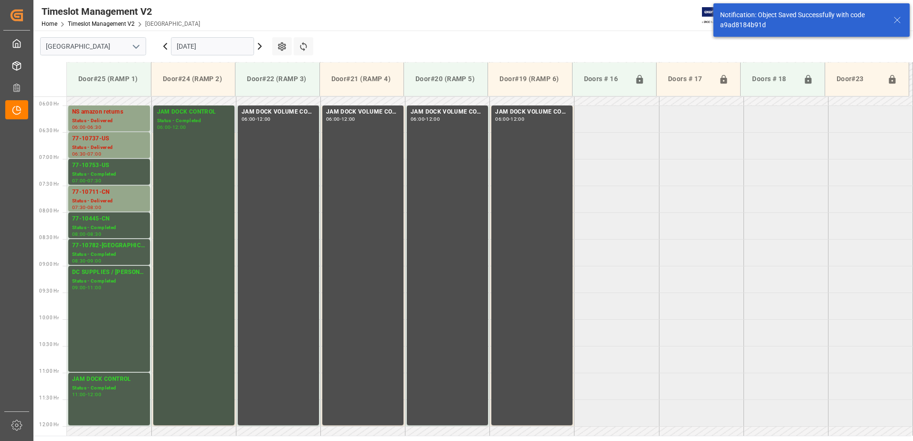
scroll to position [279, 0]
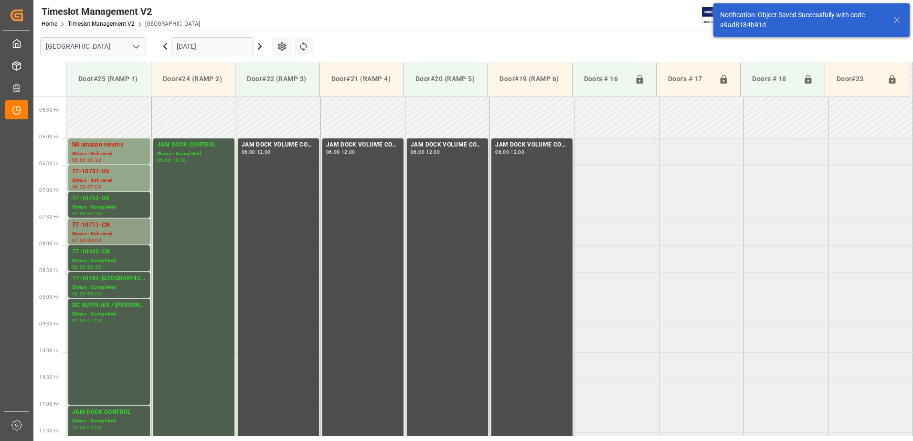
click at [92, 226] on div "77-10711-CN" at bounding box center [109, 226] width 74 height 10
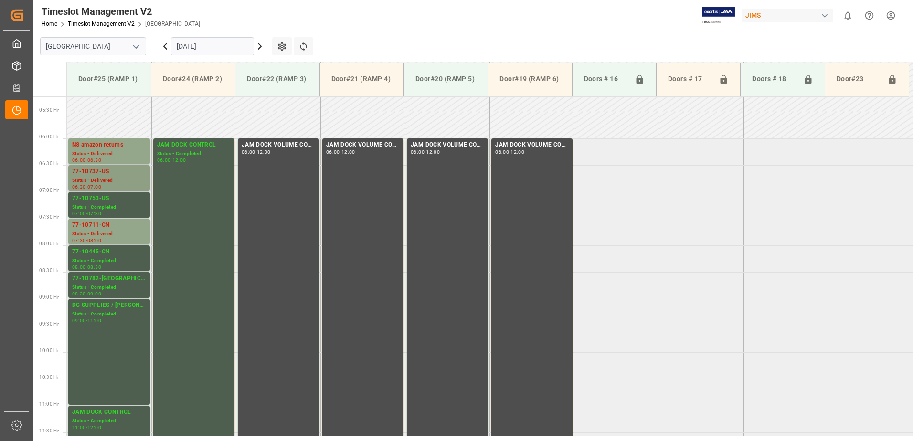
click at [123, 172] on div "77-10737-US" at bounding box center [109, 172] width 74 height 10
click at [112, 149] on div "NS amazon returns" at bounding box center [109, 145] width 74 height 10
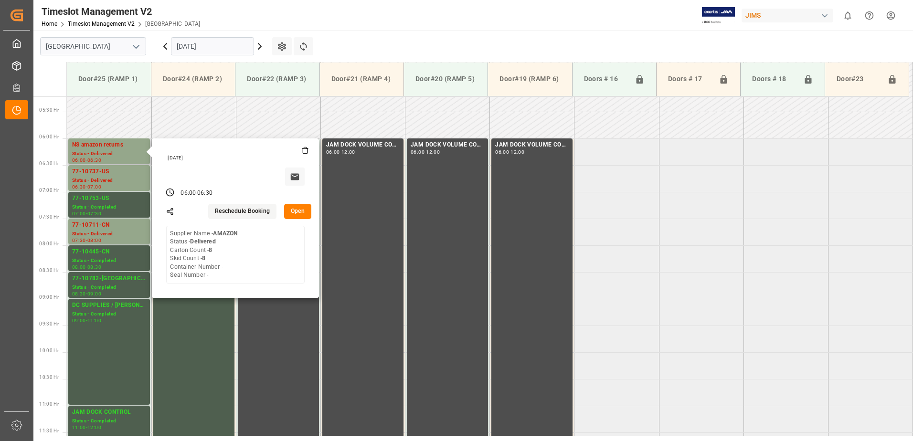
click at [300, 209] on button "Open" at bounding box center [298, 211] width 28 height 15
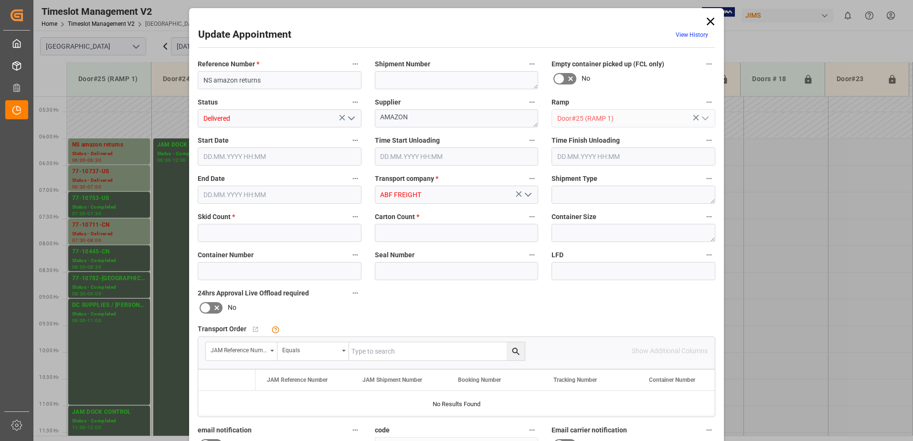
type input "8"
type input "[DATE] 06:00"
type input "[DATE] 06:30"
type input "[DATE] 16:53"
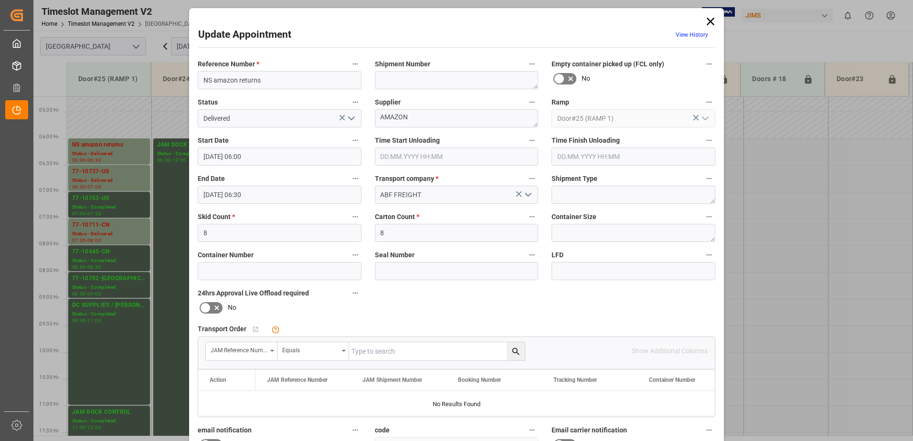
click at [350, 118] on icon "open menu" at bounding box center [351, 118] width 11 height 11
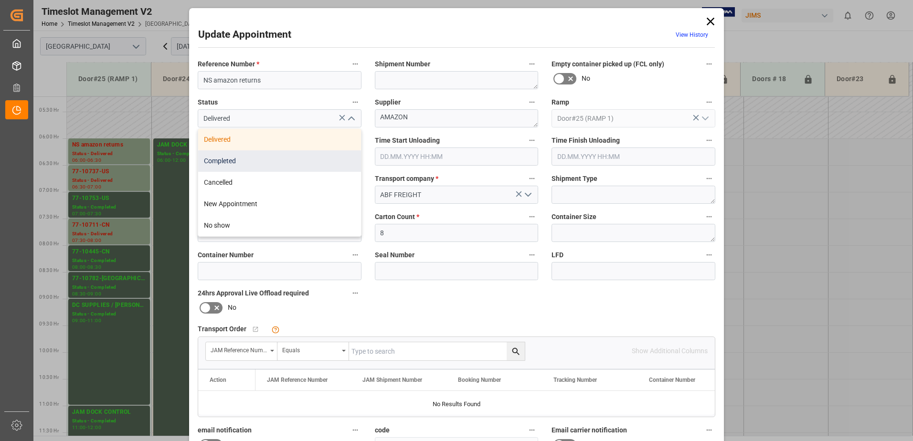
click at [304, 159] on div "Completed" at bounding box center [279, 160] width 163 height 21
type input "Completed"
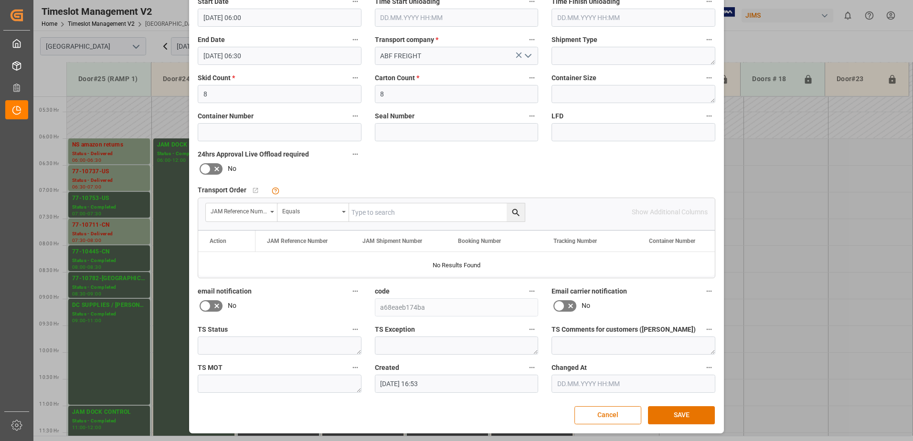
scroll to position [139, 0]
click at [673, 418] on button "SAVE" at bounding box center [681, 415] width 67 height 18
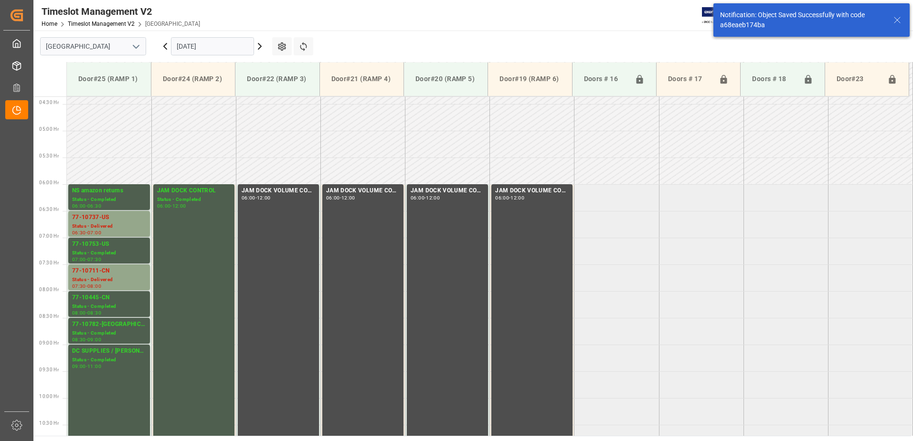
scroll to position [262, 0]
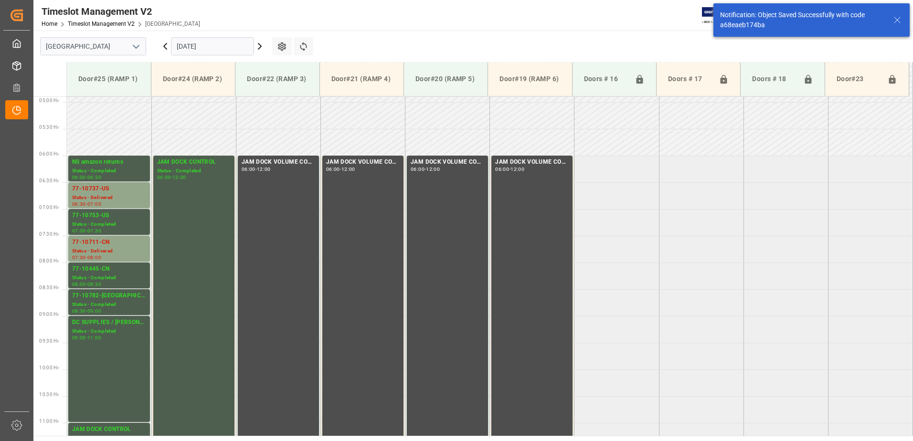
click at [165, 47] on icon at bounding box center [165, 46] width 3 height 6
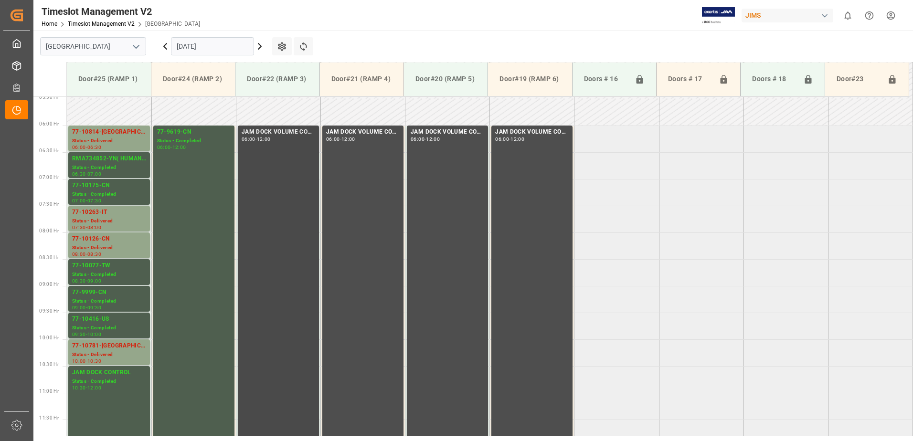
scroll to position [308, 0]
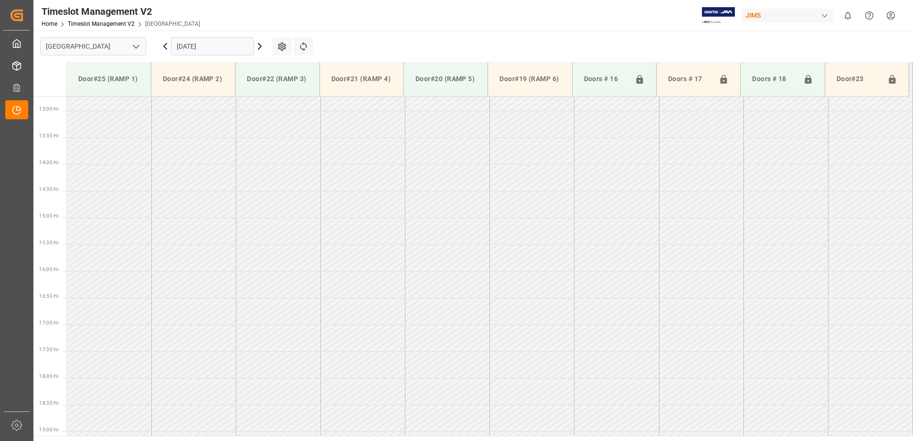
scroll to position [690, 0]
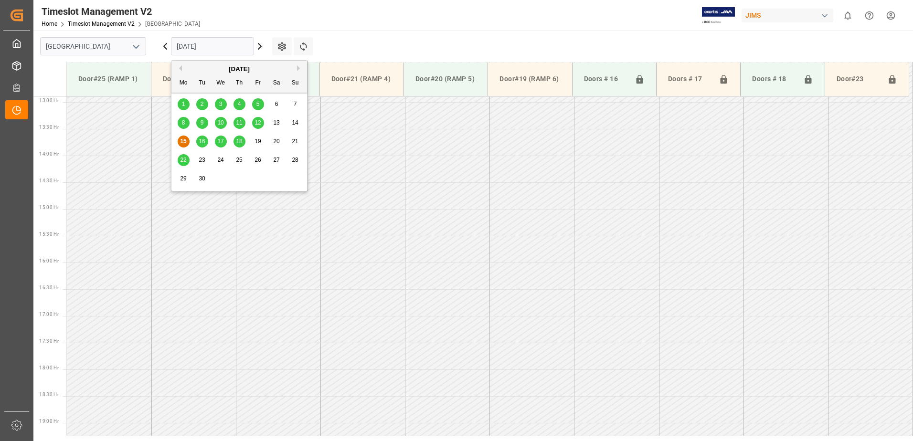
click at [218, 46] on input "15.09.2025" at bounding box center [212, 46] width 83 height 18
click at [256, 124] on span "12" at bounding box center [258, 122] width 6 height 7
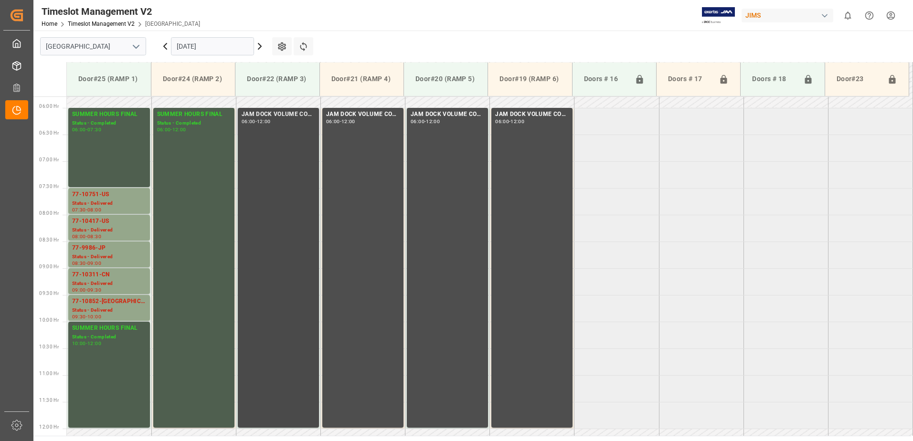
scroll to position [308, 0]
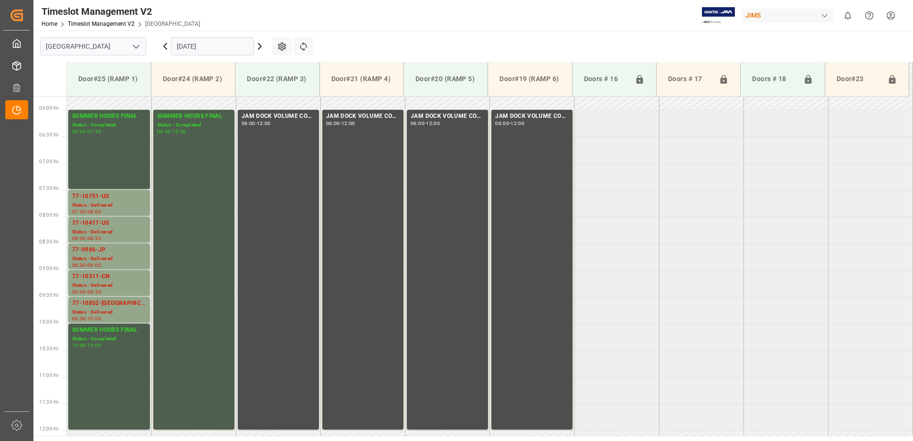
click at [163, 47] on icon at bounding box center [165, 46] width 11 height 11
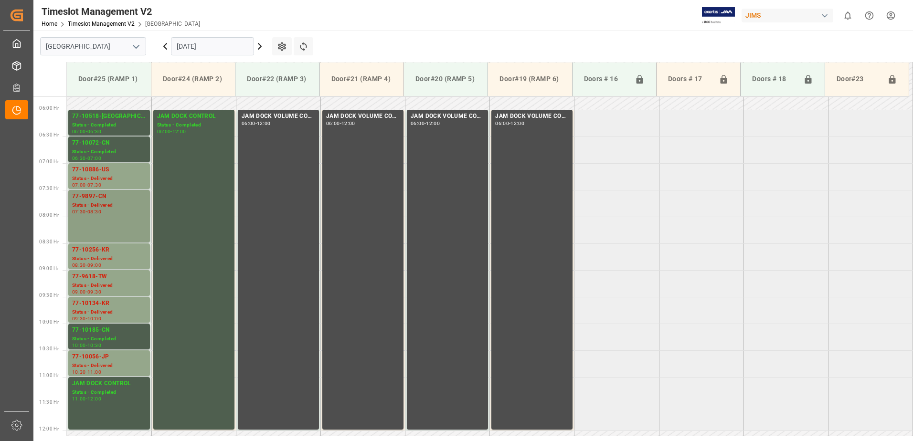
click at [101, 210] on div "08:30" at bounding box center [94, 212] width 14 height 4
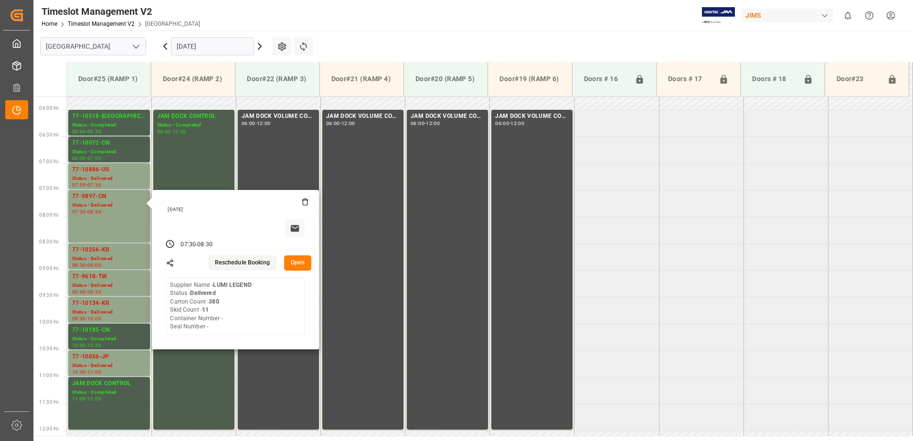
click at [292, 258] on button "Open" at bounding box center [298, 263] width 28 height 15
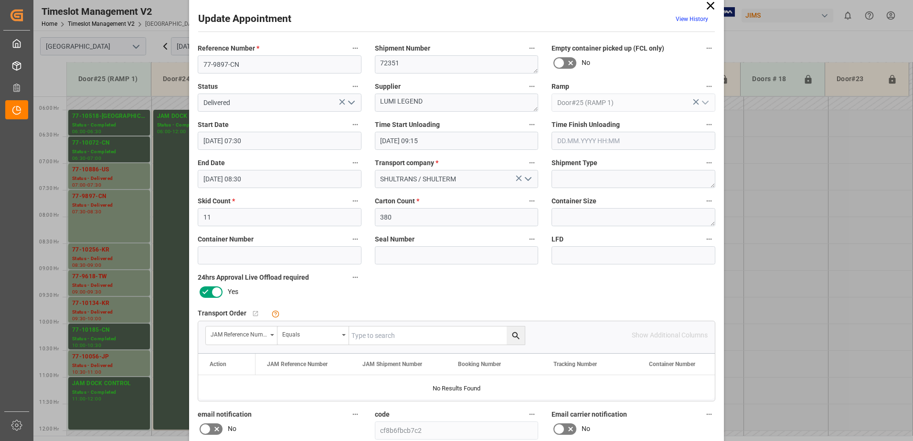
scroll to position [0, 0]
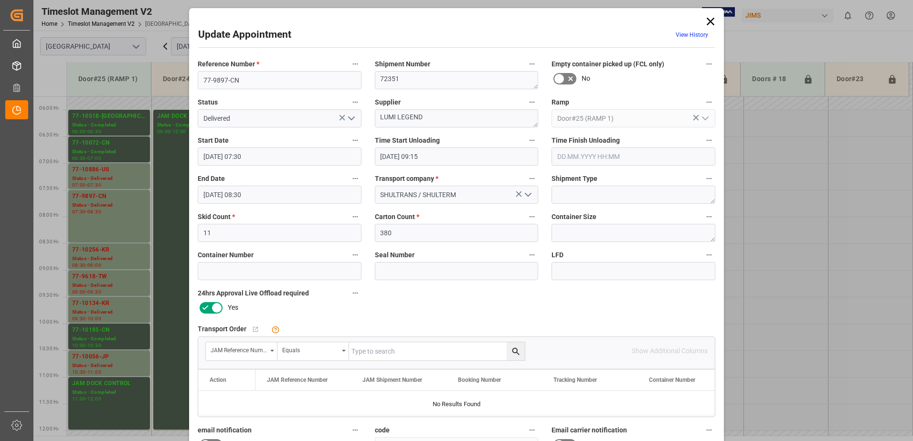
click at [709, 22] on icon at bounding box center [711, 22] width 8 height 8
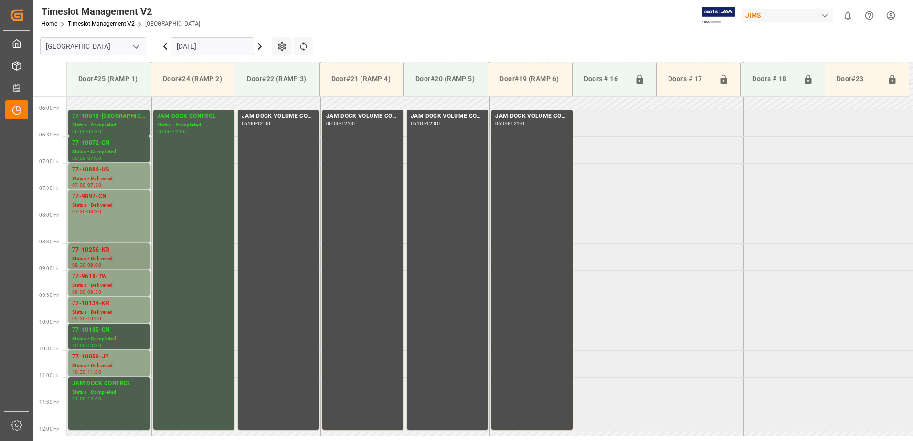
click at [115, 257] on div "Status - Delivered" at bounding box center [109, 259] width 74 height 8
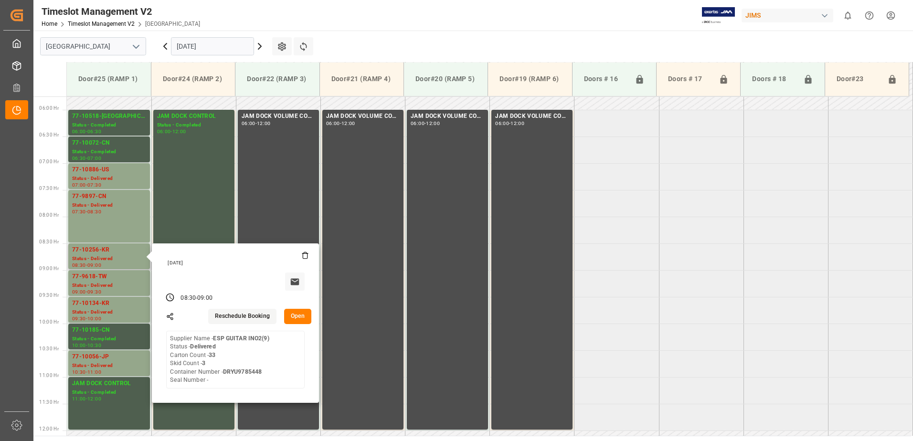
click at [300, 315] on button "Open" at bounding box center [298, 316] width 28 height 15
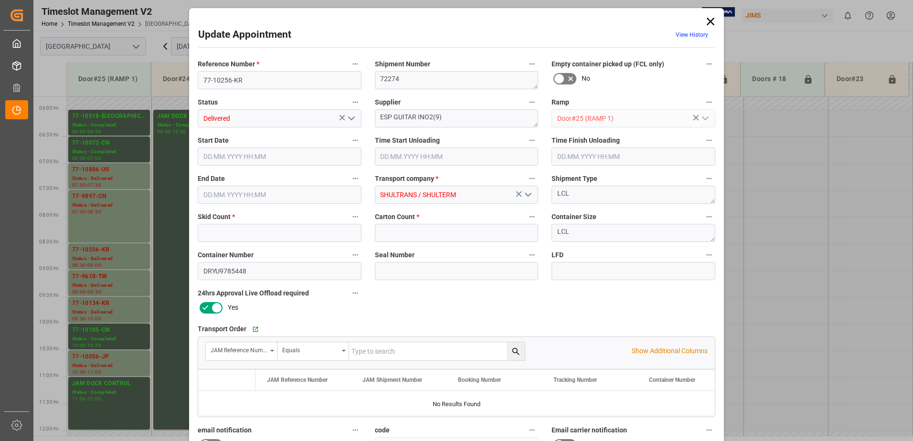
type input "3"
type input "33"
type input "[DATE] 08:30"
type input "[DATE] 09:15"
type input "11.09.2025 09:00"
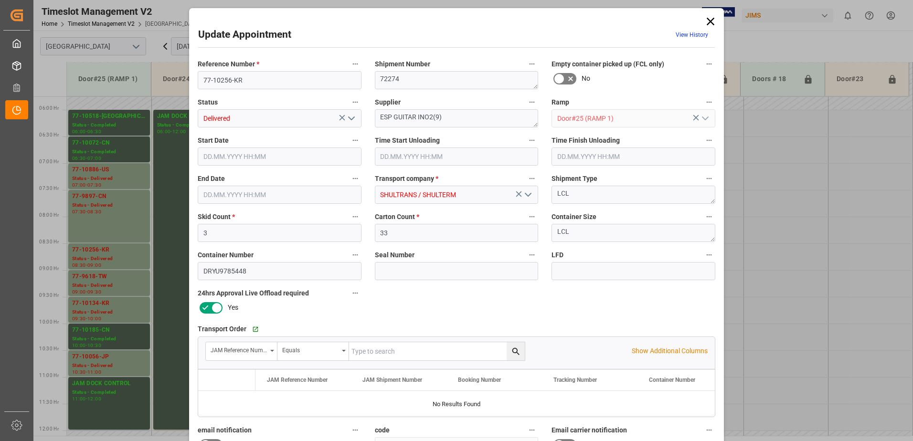
type input "09.09.2025 15:18"
click at [351, 117] on icon "open menu" at bounding box center [351, 118] width 11 height 11
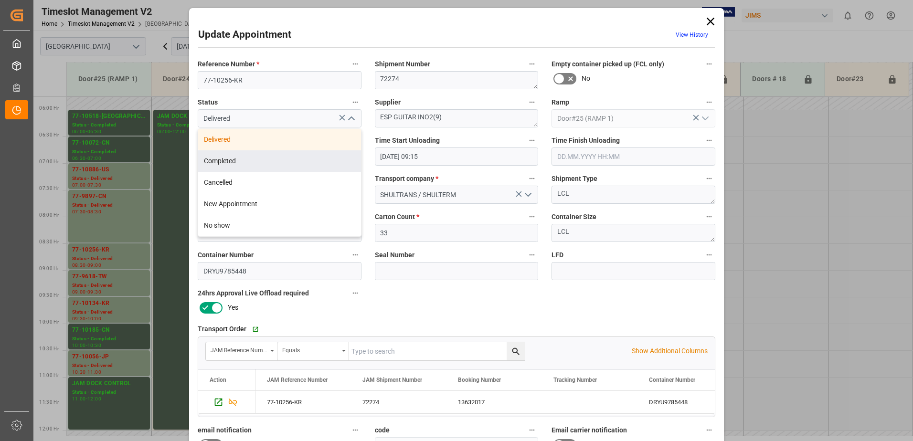
click at [310, 158] on div "Completed" at bounding box center [279, 160] width 163 height 21
type input "Completed"
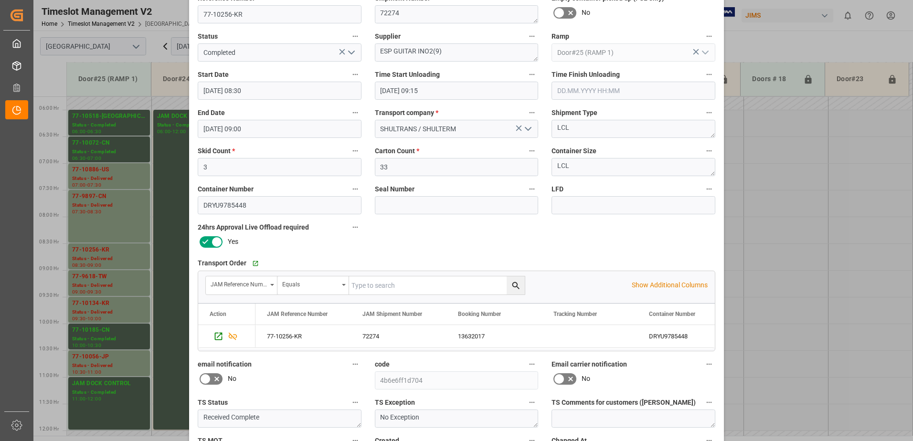
scroll to position [139, 0]
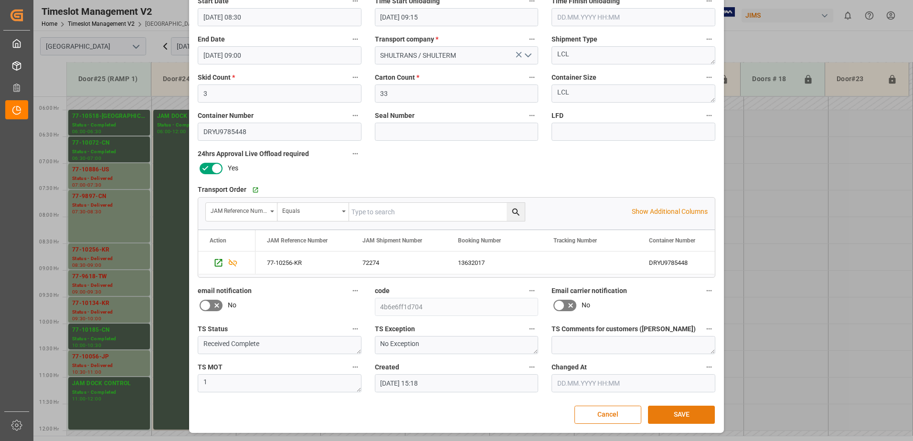
click at [684, 413] on button "SAVE" at bounding box center [681, 415] width 67 height 18
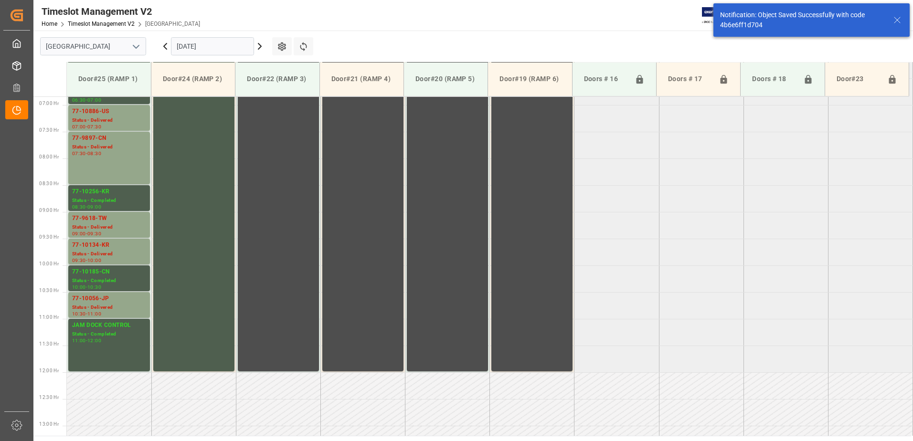
scroll to position [369, 0]
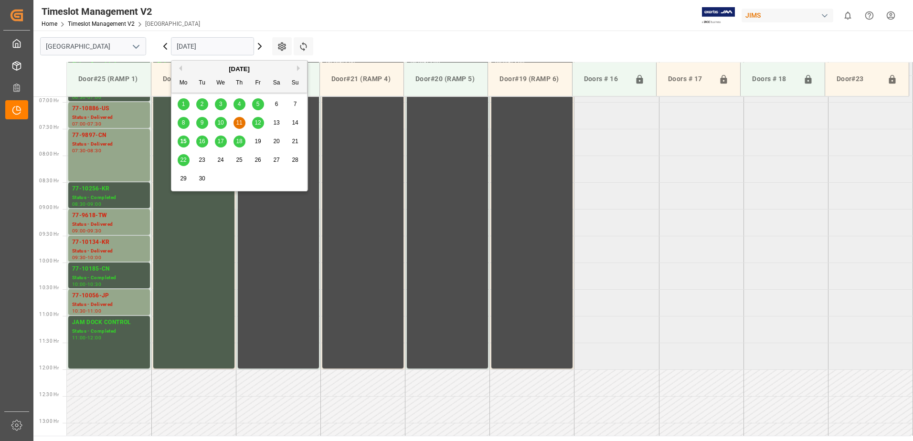
click at [224, 46] on input "[DATE]" at bounding box center [212, 46] width 83 height 18
click at [203, 121] on span "9" at bounding box center [202, 122] width 3 height 7
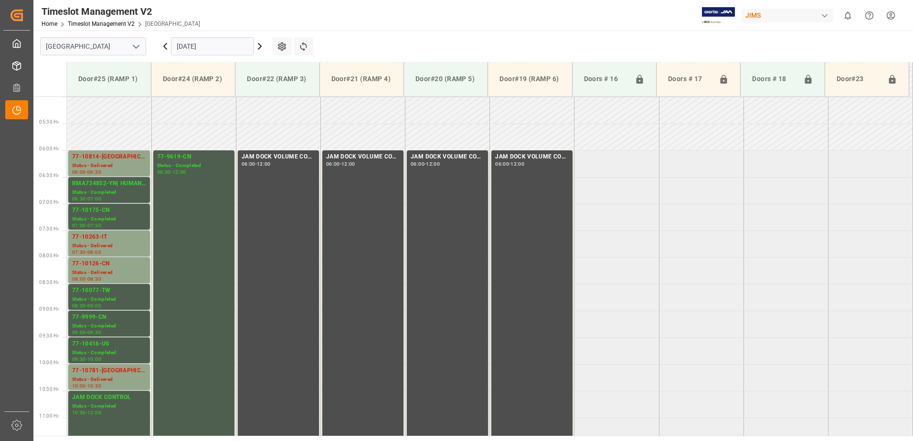
scroll to position [266, 0]
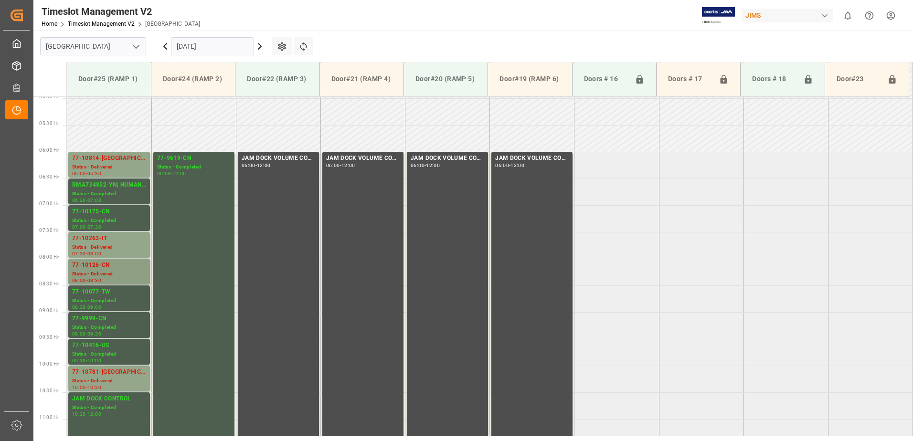
click at [105, 270] on div "77-10126-CN" at bounding box center [109, 266] width 74 height 10
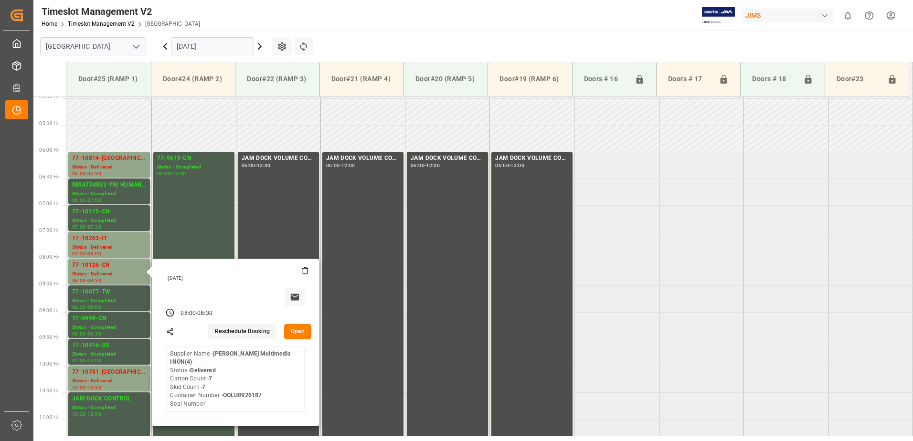
click at [299, 331] on button "Open" at bounding box center [298, 331] width 28 height 15
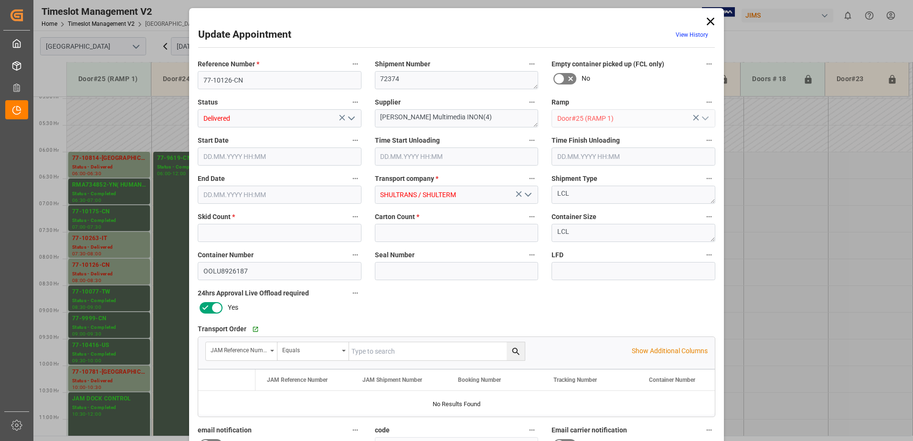
type input "7"
type input "09.09.2025 08:00"
type input "09.09.2025 08:30"
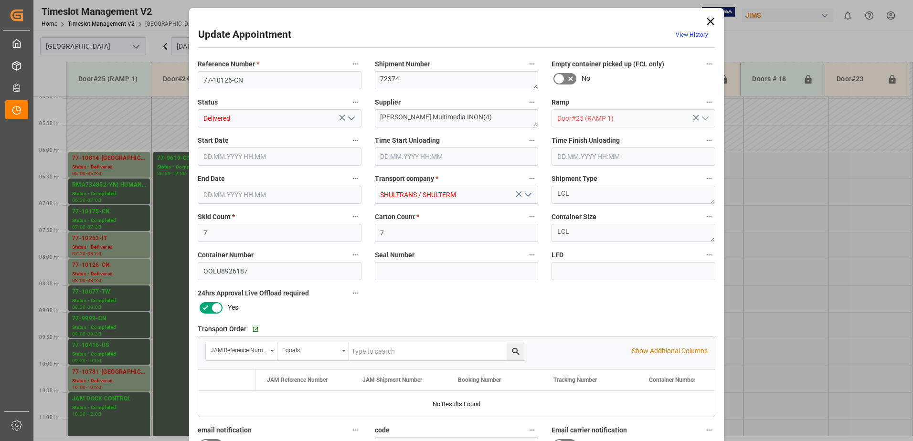
type input "08.09.2025 13:10"
click at [350, 118] on icon "open menu" at bounding box center [351, 118] width 11 height 11
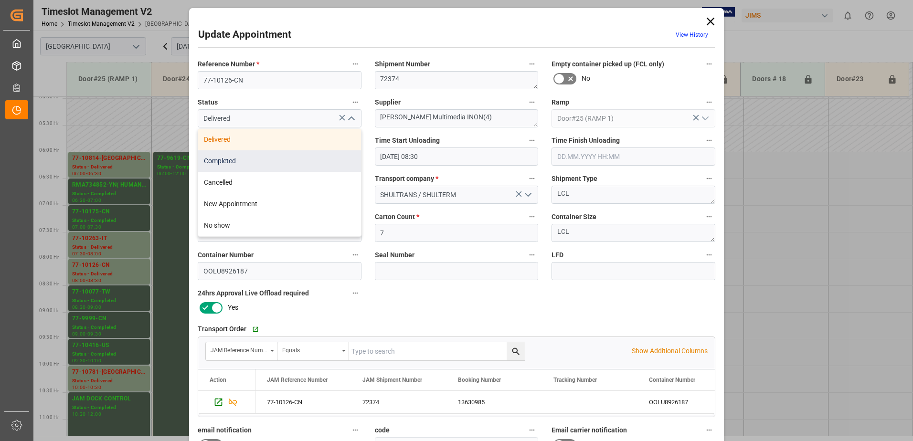
click at [279, 165] on div "Completed" at bounding box center [279, 160] width 163 height 21
type input "Completed"
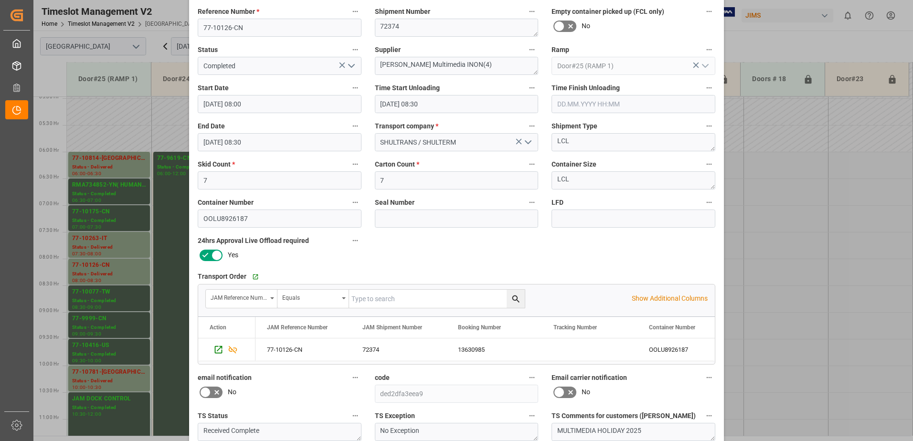
scroll to position [139, 0]
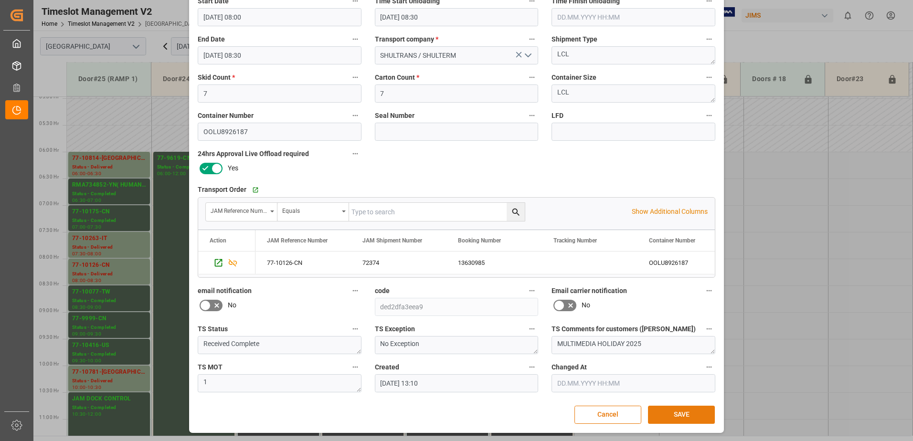
click at [679, 415] on button "SAVE" at bounding box center [681, 415] width 67 height 18
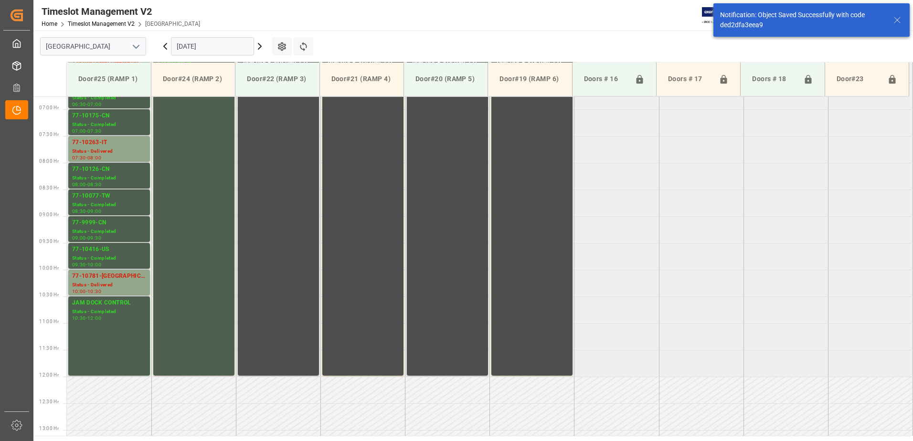
scroll to position [369, 0]
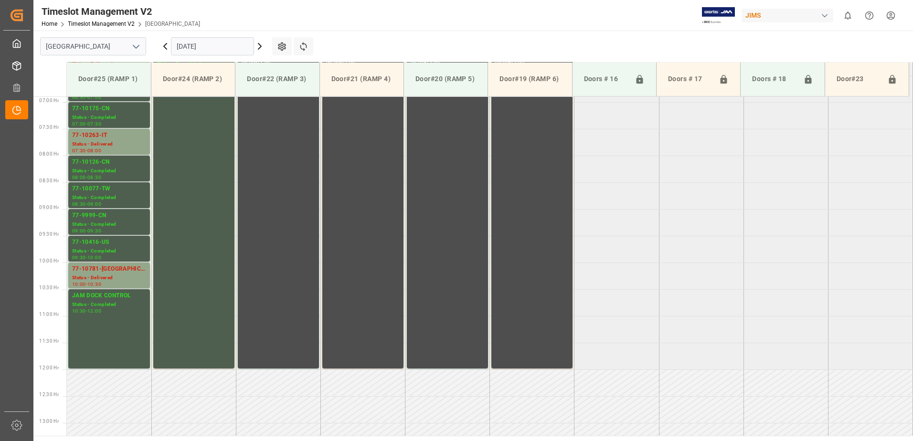
click at [230, 45] on input "[DATE]" at bounding box center [212, 46] width 83 height 18
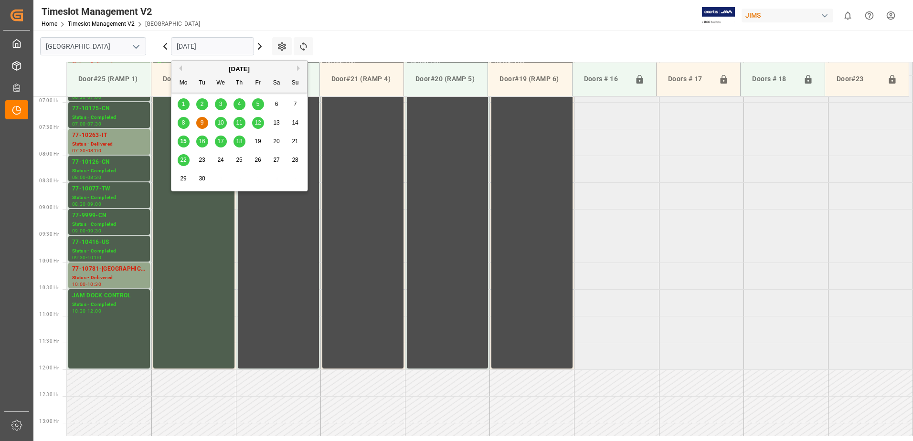
click at [204, 142] on span "16" at bounding box center [202, 141] width 6 height 7
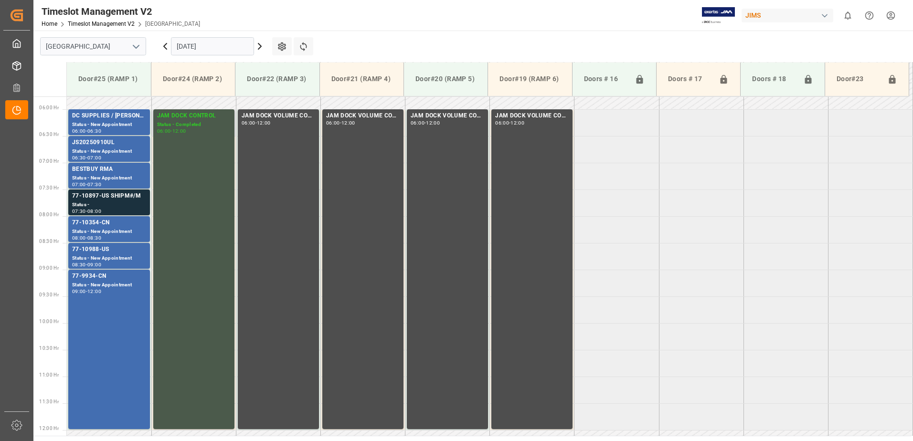
scroll to position [308, 0]
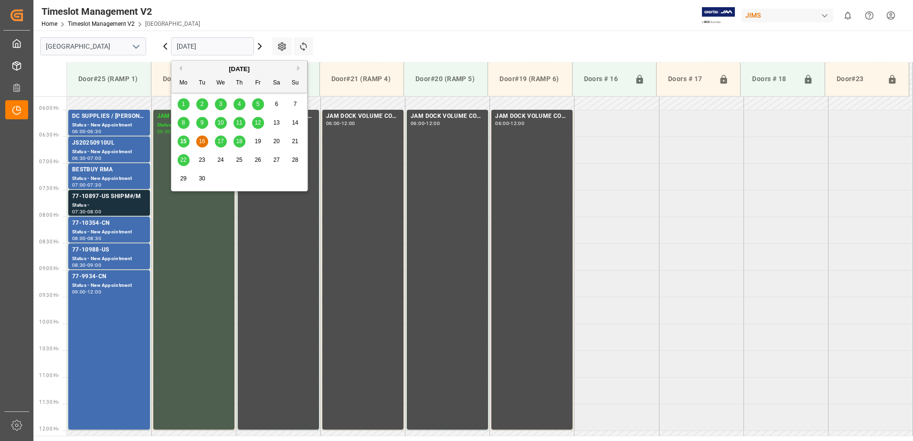
click at [212, 46] on input "[DATE]" at bounding box center [212, 46] width 83 height 18
click at [203, 125] on span "9" at bounding box center [202, 122] width 3 height 7
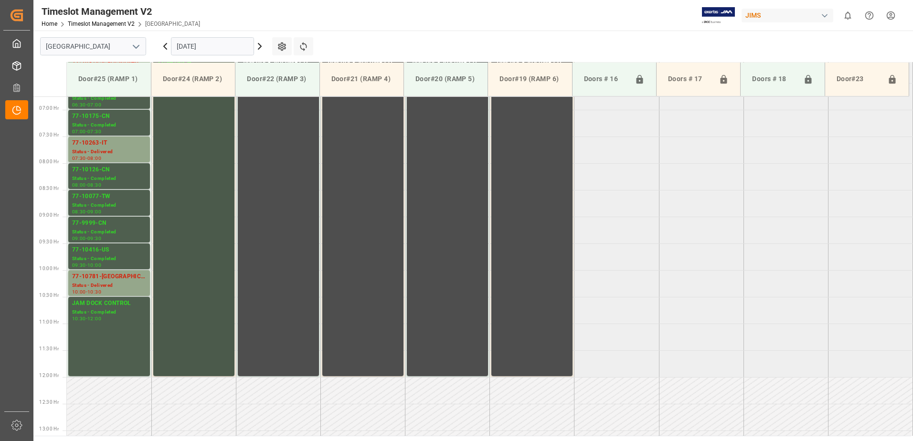
scroll to position [313, 0]
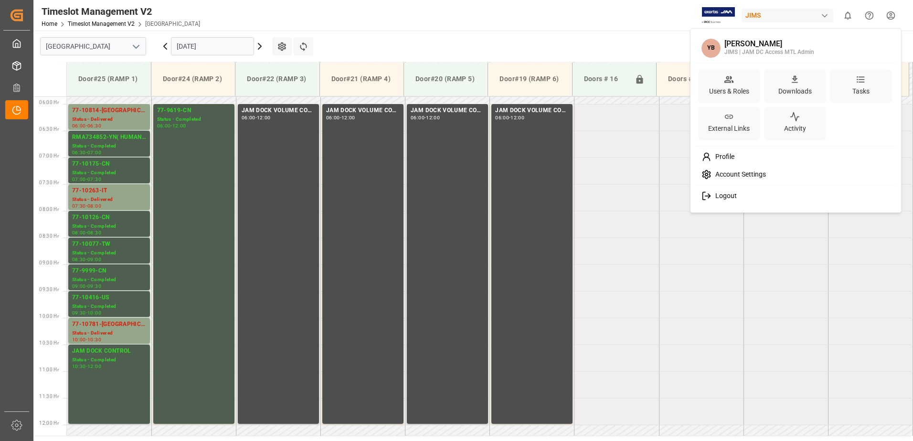
click at [893, 16] on html "Created by potrace 1.15, written by Peter Selinger 2001-2017 Created by potrace…" at bounding box center [456, 220] width 913 height 441
click at [717, 194] on span "Logout" at bounding box center [724, 196] width 25 height 9
